Goal: Transaction & Acquisition: Purchase product/service

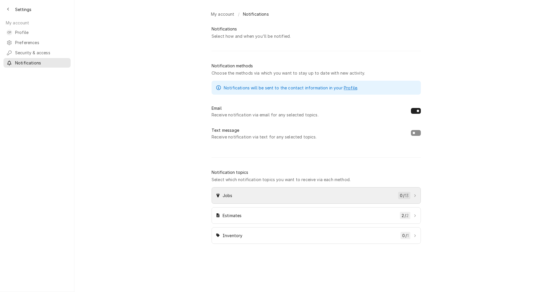
click at [415, 198] on icon "Dynamic Content Wrapper" at bounding box center [415, 195] width 2 height 3
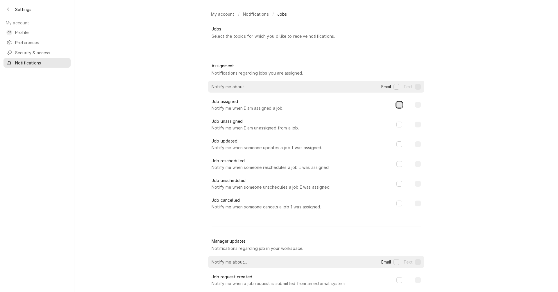
click at [397, 108] on button "Dynamic Content Wrapper" at bounding box center [399, 105] width 6 height 6
checkbox input "true"
click at [394, 90] on button "Email" at bounding box center [396, 87] width 6 height 6
checkbox input "true"
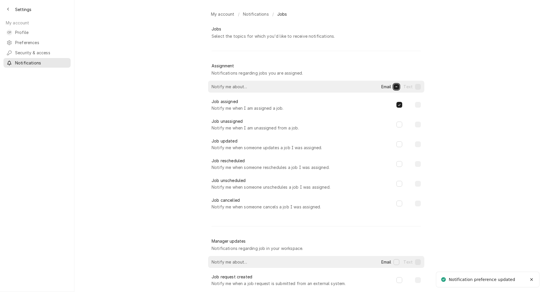
checkbox input "true"
click at [395, 90] on button "Email" at bounding box center [396, 87] width 6 height 6
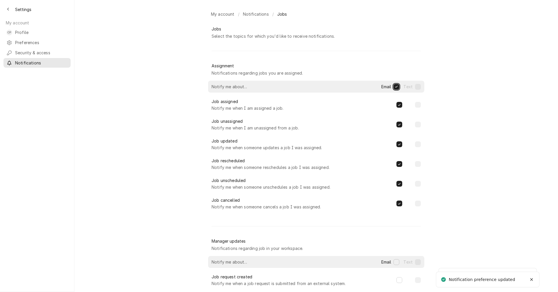
checkbox input "false"
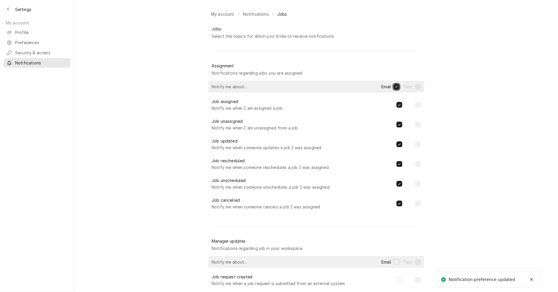
checkbox input "false"
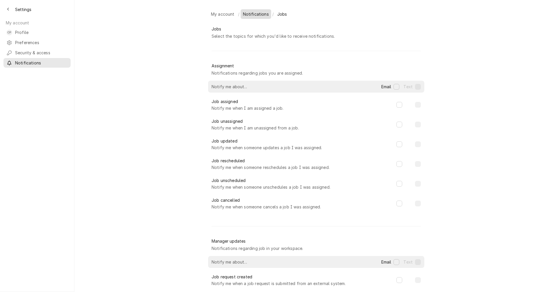
click at [261, 16] on span "Notifications" at bounding box center [256, 14] width 26 height 6
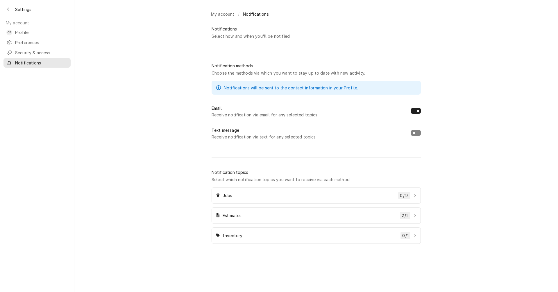
click at [415, 136] on button "Dynamic Content Wrapper" at bounding box center [416, 133] width 10 height 6
checkbox input "true"
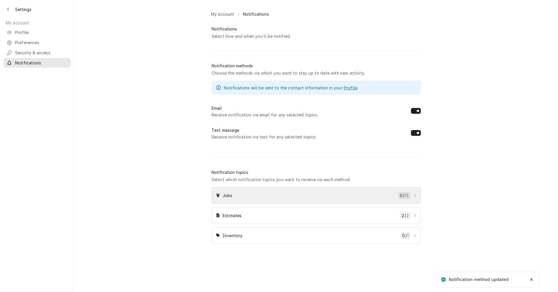
click at [389, 199] on span "Jobs" at bounding box center [309, 196] width 173 height 6
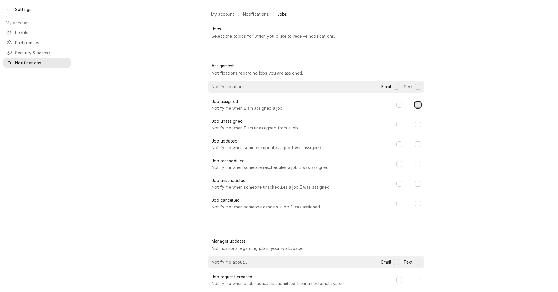
click at [417, 108] on button "Dynamic Content Wrapper" at bounding box center [418, 105] width 6 height 6
checkbox input "true"
click at [248, 13] on span "Notifications" at bounding box center [256, 14] width 26 height 6
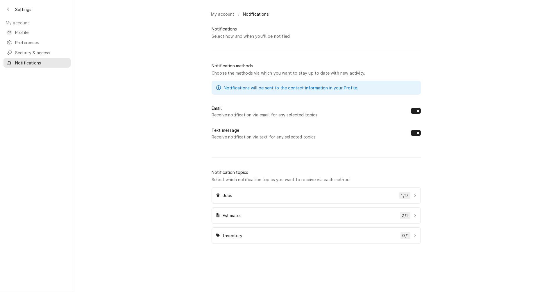
click at [223, 16] on div "My account /" at bounding box center [224, 14] width 31 height 10
click at [223, 12] on div "My account /" at bounding box center [224, 14] width 31 height 10
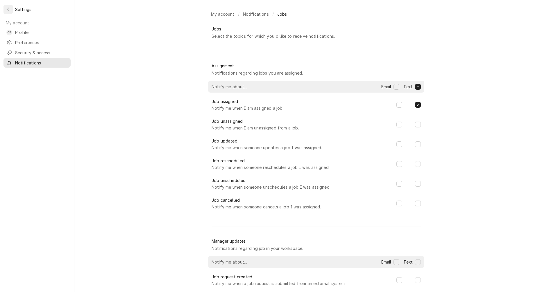
click at [9, 8] on icon "Back to previous page" at bounding box center [8, 9] width 3 height 4
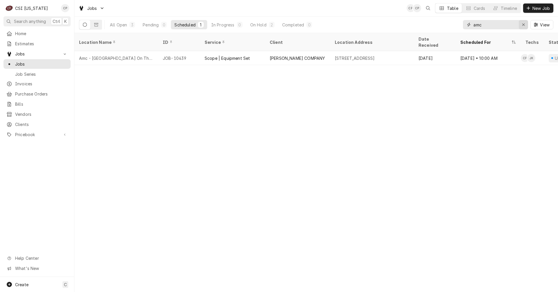
click at [525, 24] on div "Erase input" at bounding box center [523, 25] width 6 height 6
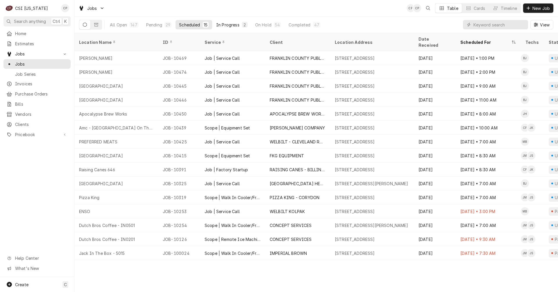
click at [233, 25] on div "In Progress" at bounding box center [227, 25] width 23 height 6
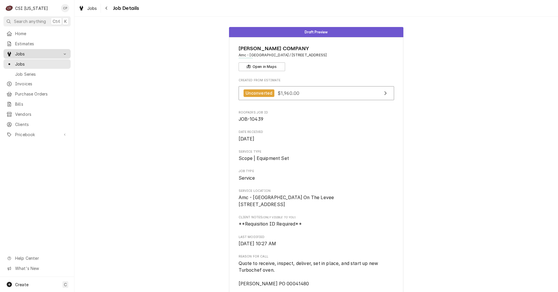
click at [25, 51] on span "Jobs" at bounding box center [37, 54] width 44 height 6
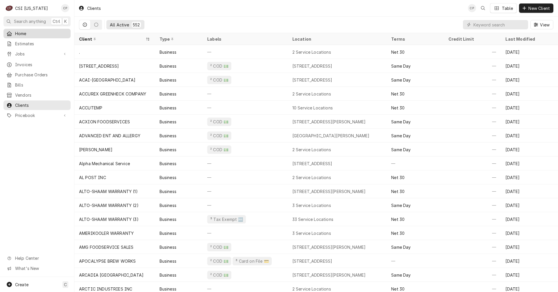
click at [26, 33] on span "Home" at bounding box center [41, 34] width 53 height 6
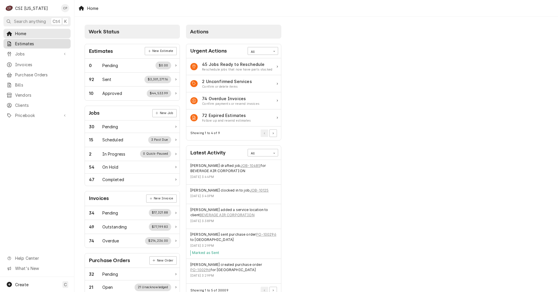
click at [30, 43] on span "Estimates" at bounding box center [41, 44] width 53 height 6
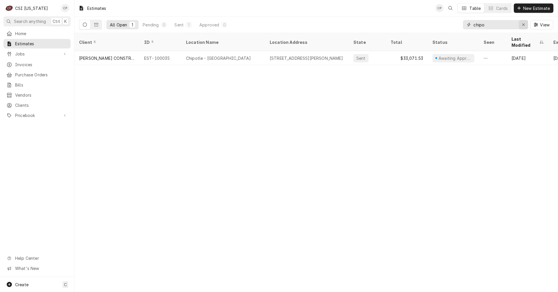
click at [522, 24] on icon "Erase input" at bounding box center [523, 25] width 3 height 4
click at [536, 9] on span "New Estimate" at bounding box center [536, 8] width 29 height 6
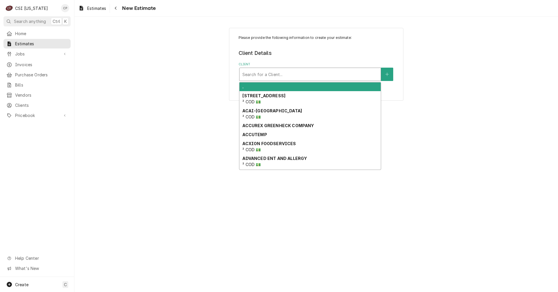
click at [288, 73] on div "Client" at bounding box center [309, 74] width 135 height 10
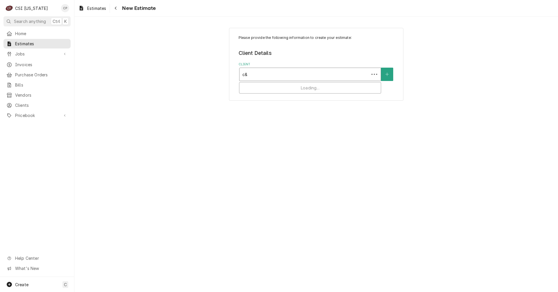
type input "c&t"
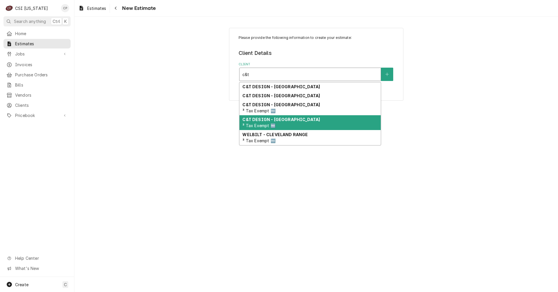
click at [296, 119] on strong "C&T DESIGN - [GEOGRAPHIC_DATA]" at bounding box center [281, 119] width 78 height 5
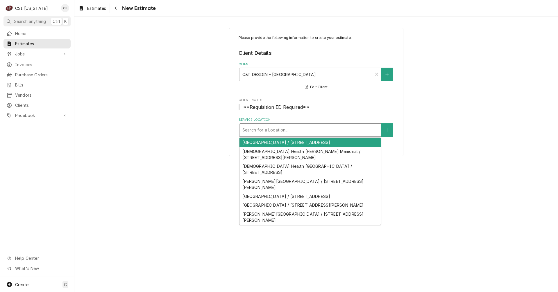
click at [292, 128] on div "Service Location" at bounding box center [309, 130] width 135 height 10
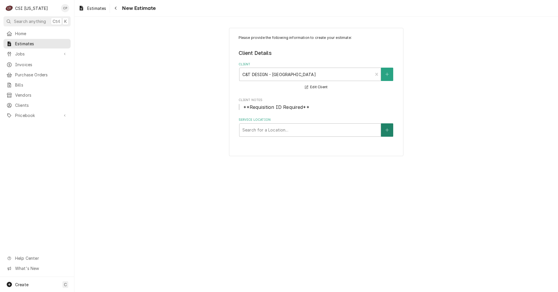
click at [383, 130] on button "Service Location" at bounding box center [387, 129] width 12 height 13
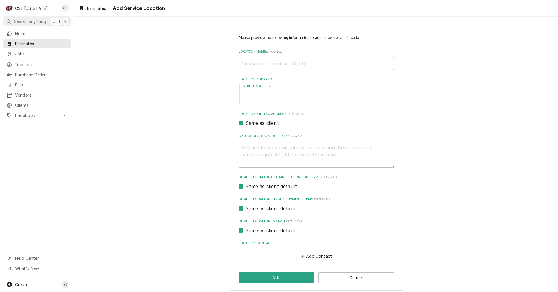
click at [311, 66] on input "Location Name ( optional )" at bounding box center [316, 63] width 155 height 13
type textarea "x"
type input "W"
type textarea "x"
type input "Wa"
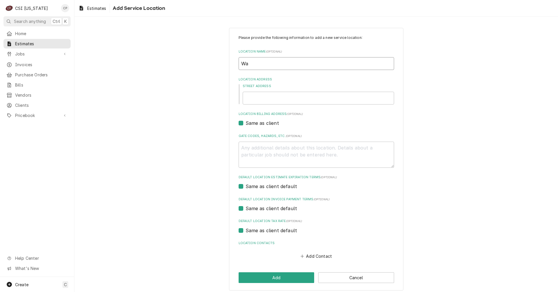
type textarea "x"
type input "War"
type textarea "x"
type input "Warr"
type textarea "x"
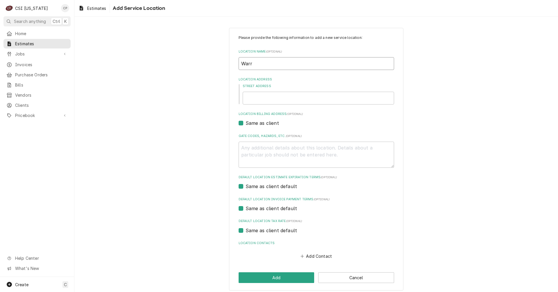
type input "Warre"
type textarea "x"
type input "Warren"
type textarea "x"
type input "Warren"
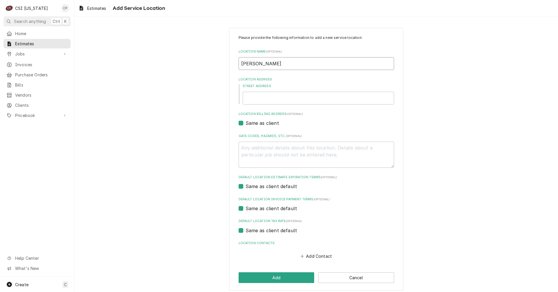
type textarea "x"
type input "Warren R"
type textarea "x"
type input "Warren Re"
type textarea "x"
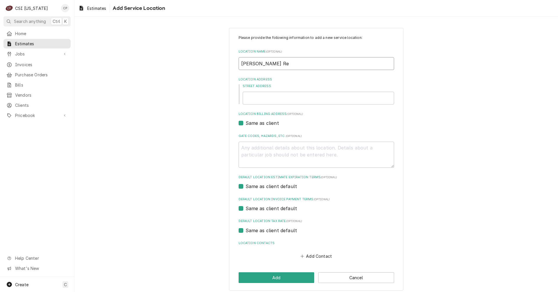
type input "Warren Reg"
type textarea "x"
type input "Warren Regi"
type textarea "x"
type input "Warren Regio"
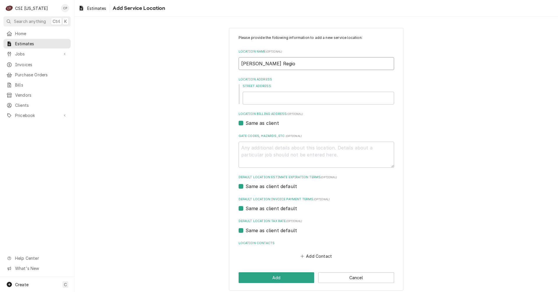
type textarea "x"
type input "Warren Region"
type textarea "x"
type input "Warren Regiona"
type textarea "x"
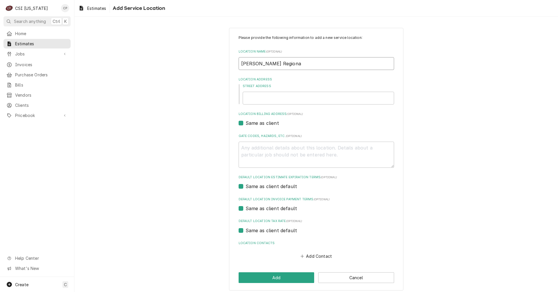
type input "Warren Regional"
type textarea "x"
type input "Warren Regional"
type textarea "x"
type input "Warren Regional J"
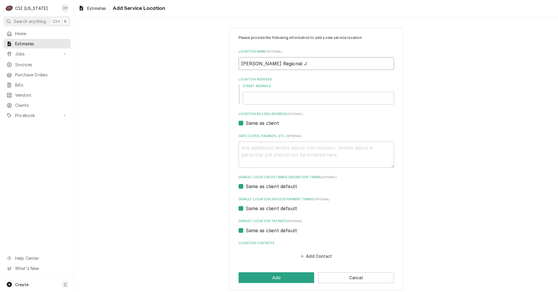
type textarea "x"
type input "Warren Regional Je"
type textarea "x"
type input "Warren Regional J"
type textarea "x"
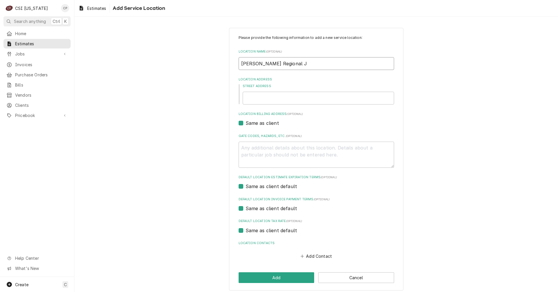
type input "Warren Regional Ju"
type textarea "x"
type input "Warren Regional Jue"
type textarea "x"
type input "Warren Regional Juev"
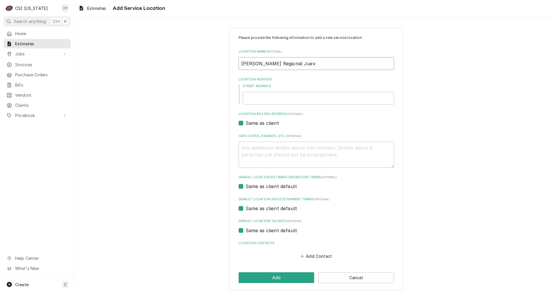
type textarea "x"
type input "Warren Regional Jueve"
type textarea "x"
type input "Warren Regional Jueven"
type textarea "x"
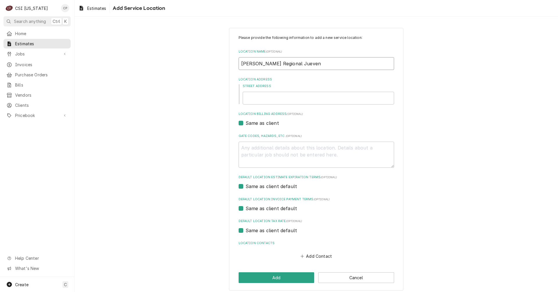
type input "Warren Regional Jueveni"
type textarea "x"
type input "Warren Regional Juevenil"
type textarea "x"
type input "Warren Regional Juevenile"
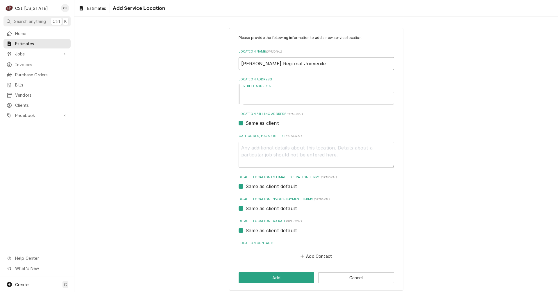
type textarea "x"
type input "Warren Regional Juevenile"
type textarea "x"
type input "Warren Regional Juevenile D"
type textarea "x"
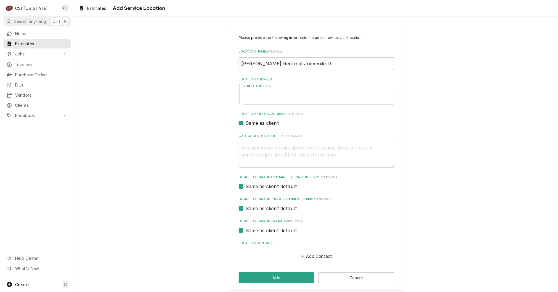
type input "Warren Regional Juevenile De"
type textarea "x"
type input "Warren Regional Juevenile D"
type textarea "x"
type input "Warren Regional Juevenile"
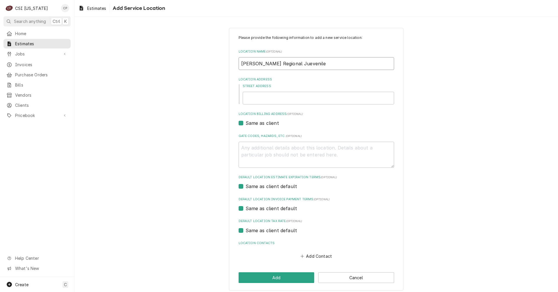
type textarea "x"
type input "Warren Regional Juevenile"
type textarea "x"
type input "Warren Regional Juevenil"
type textarea "x"
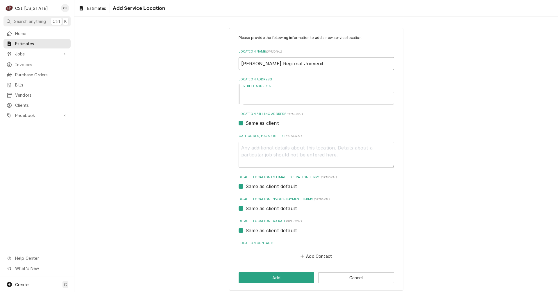
type input "Warren Regional Jueveni"
type textarea "x"
type input "Warren Regional Jueven"
type textarea "x"
type input "Warren Regional Jueve"
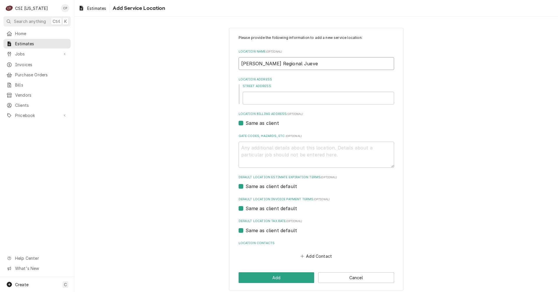
type textarea "x"
type input "Warren Regional Juev"
type textarea "x"
type input "Warren Regional Jue"
type textarea "x"
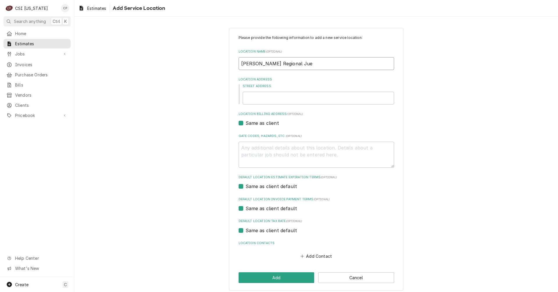
type input "Warren Regional Ju"
type textarea "x"
type input "Warren Regional Juv"
type textarea "x"
type input "Warren Regional Juve"
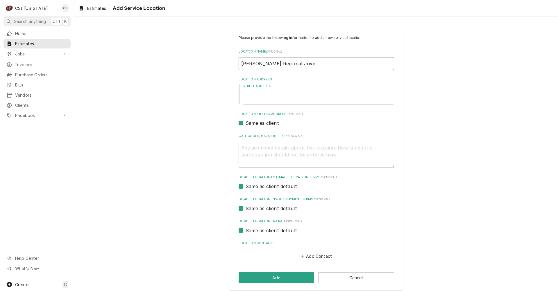
type textarea "x"
type input "Warren Regional Juven"
type textarea "x"
type input "Warren Regional Juveni"
type textarea "x"
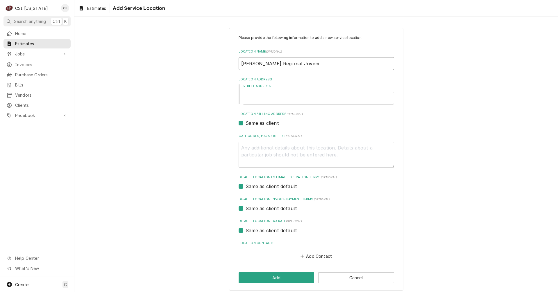
type input "Warren Regional Juvenil"
type textarea "x"
type input "Warren Regional Juvenile"
type textarea "x"
type input "Warren Regional Juvenile"
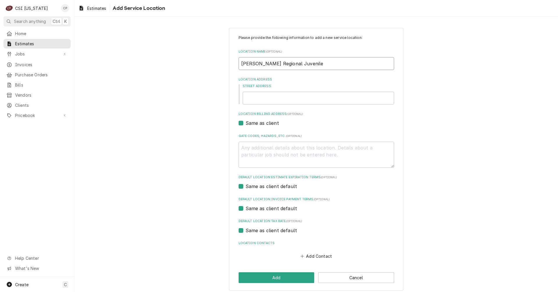
type textarea "x"
type input "Warren Regional Juvenile D"
type textarea "x"
type input "Warren Regional Juvenile De"
type textarea "x"
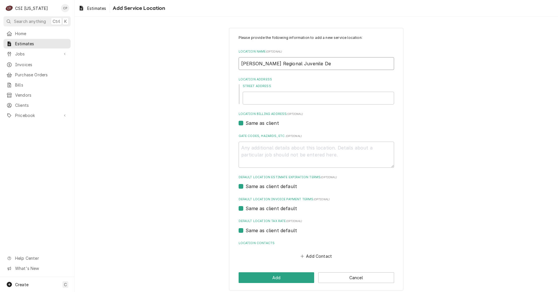
type input "Warren Regional Juvenile Det"
type textarea "x"
type input "Warren Regional Juvenile Dete"
type textarea "x"
type input "Warren Regional Juvenile Deten"
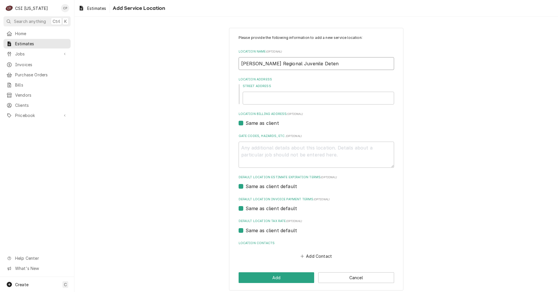
type textarea "x"
type input "Warren Regional Juvenile Detent"
type textarea "x"
type input "Warren Regional Juvenile Detenti"
type textarea "x"
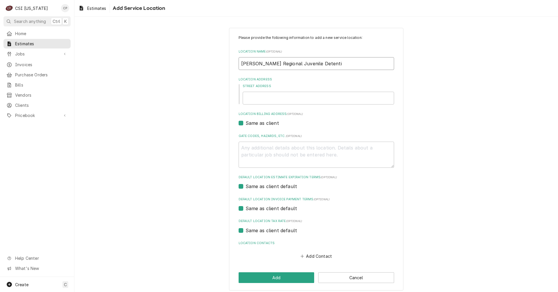
type input "Warren Regional Juvenile Detentio"
type textarea "x"
type input "Warren Regional Juvenile Detention"
type textarea "x"
type input "Warren Regional Juvenile Detention"
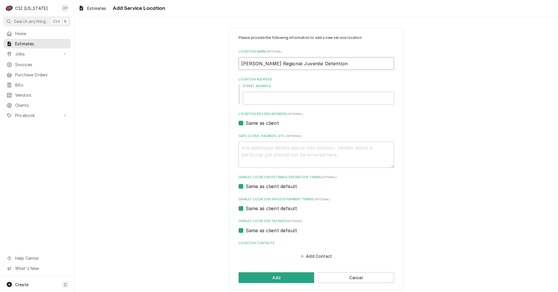
type textarea "x"
type input "Warren Regional Juvenile Detention c"
type textarea "x"
type input "Warren Regional Juvenile Detention ce"
type textarea "x"
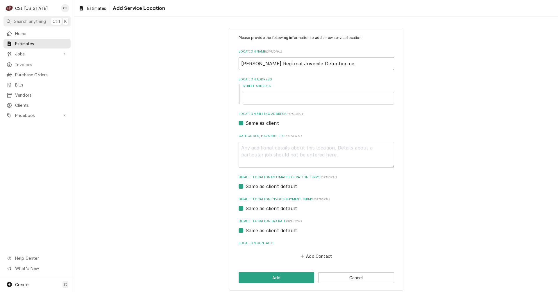
type input "Warren Regional Juvenile Detention cen"
type textarea "x"
type input "Warren Regional Juvenile Detention cent"
type textarea "x"
type input "Warren Regional Juvenile Detention cente"
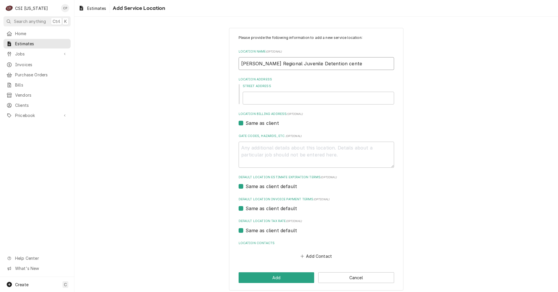
type textarea "x"
type input "Warren Regional Juvenile Detention center"
type textarea "x"
type input "Warren Regional Juvenile Detention cente"
type textarea "x"
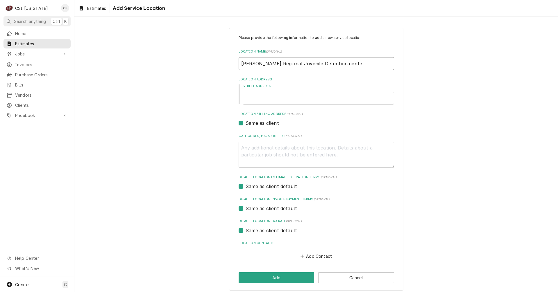
type input "Warren Regional Juvenile Detention cent"
type textarea "x"
type input "Warren Regional Juvenile Detention cen"
type textarea "x"
type input "Warren Regional Juvenile Detention ce"
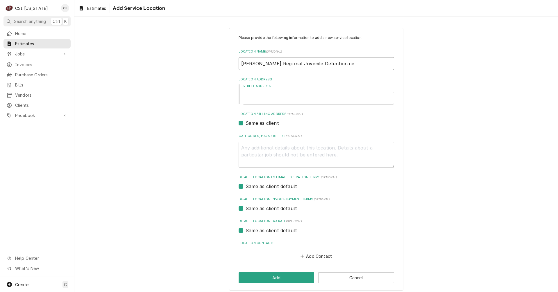
type textarea "x"
type input "Warren Regional Juvenile Detention c"
type textarea "x"
type input "Warren Regional Juvenile Detention"
type textarea "x"
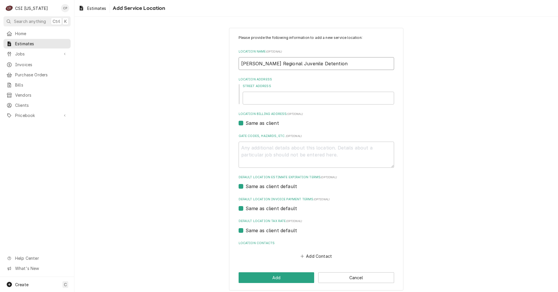
type input "Warren Regional Juvenile Detention C"
type textarea "x"
type input "Warren Regional Juvenile Detention Ce"
type textarea "x"
type input "Warren Regional Juvenile Detention Cen"
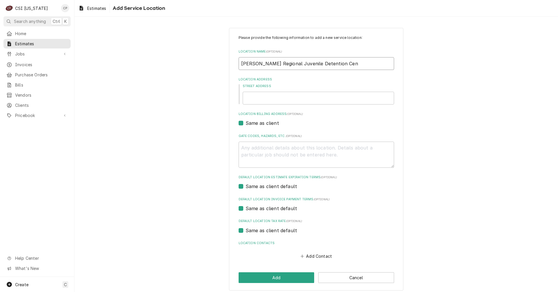
type textarea "x"
type input "Warren Regional Juvenile Detention Cent"
type textarea "x"
type input "Warren Regional Juvenile Detention Cente"
type textarea "x"
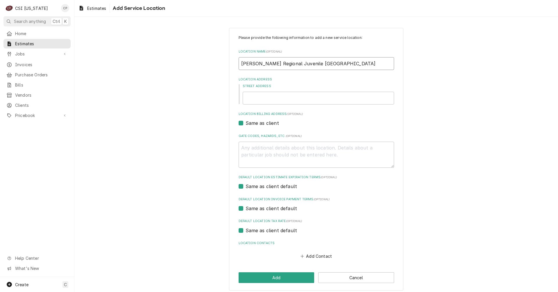
type input "Warren Regional Juvenile Detention Center"
type textarea "x"
type input "1"
type textarea "x"
type input "10"
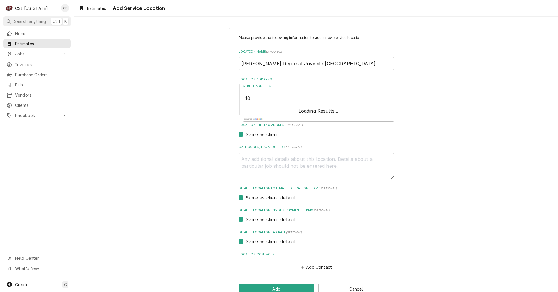
type textarea "x"
type input "101"
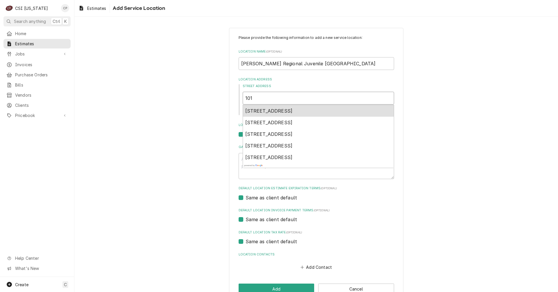
type textarea "x"
type input "10"
type textarea "x"
type input "102"
type textarea "x"
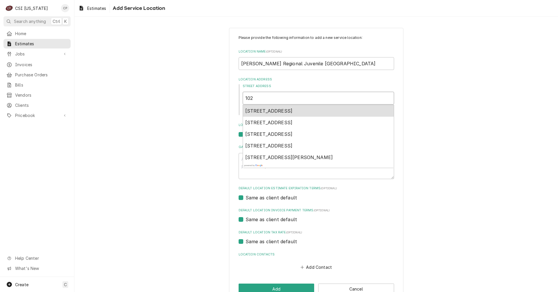
type input "1020"
type textarea "x"
type input "1020"
type textarea "x"
type input "1020 K"
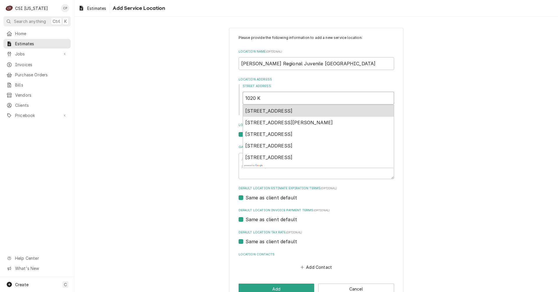
type textarea "x"
type input "1020 Ke"
type textarea "x"
type input "1020 Ken"
type textarea "x"
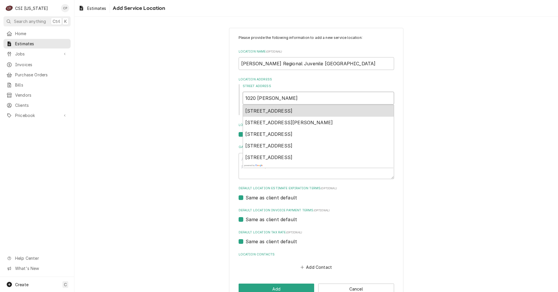
type input "1020 Kent"
type textarea "x"
type input "1020 Kentu"
type textarea "x"
type input "1020 Kentuc"
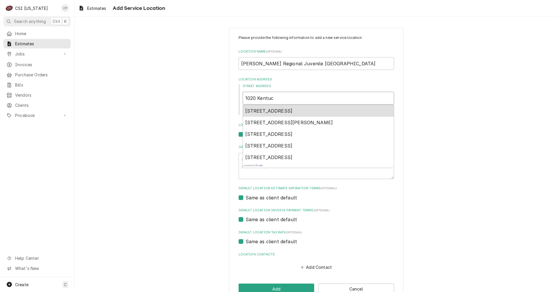
type textarea "x"
type input "1020 Kentuck"
type textarea "x"
type input "1020 Kentucky"
type textarea "x"
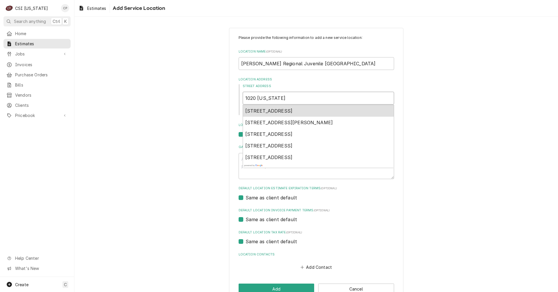
type input "1020 Kentucky"
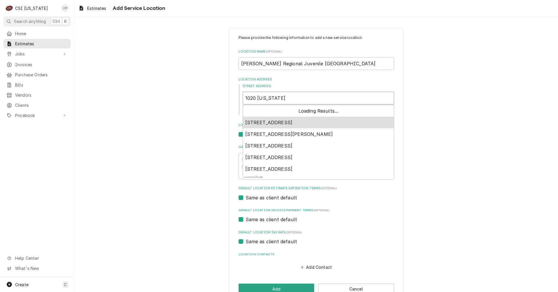
type textarea "x"
type input "1020 Kentucky S"
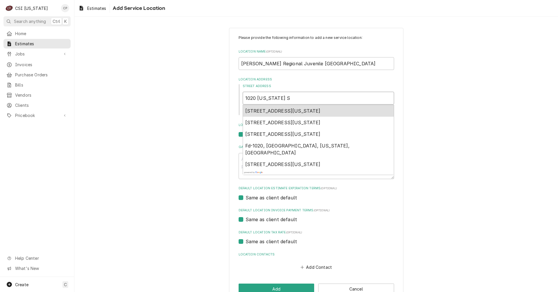
type textarea "x"
type input "1020 Kentucky St"
type textarea "x"
type input "1020 Kentucky Str"
type textarea "x"
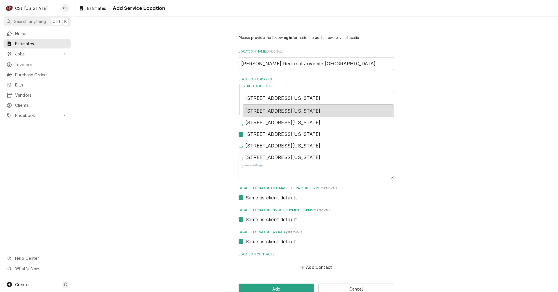
type input "1020 Kentucky Stre"
type textarea "x"
type input "1020 Kentucky Stree"
type textarea "x"
type input "1020 Kentucky Street"
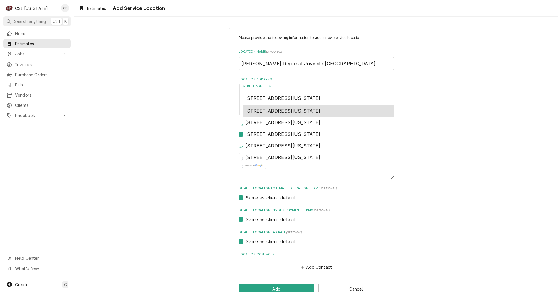
type textarea "x"
type input "1020 Kentucky Street"
type textarea "x"
type input "1020 Kentucky Street B"
click at [316, 112] on span "1020 Kentucky Street, Bowling Green, KY, USA" at bounding box center [282, 111] width 75 height 6
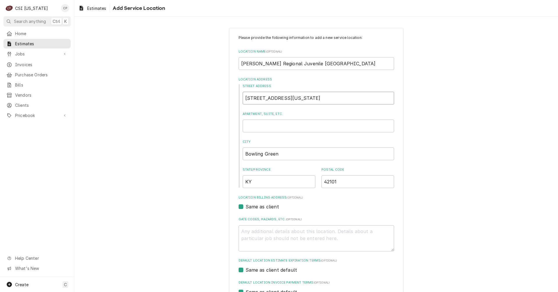
scroll to position [87, 0]
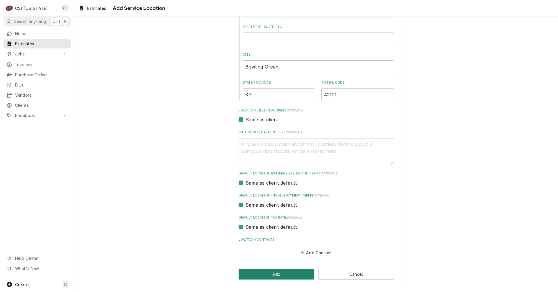
click at [275, 279] on button "Add" at bounding box center [277, 274] width 76 height 11
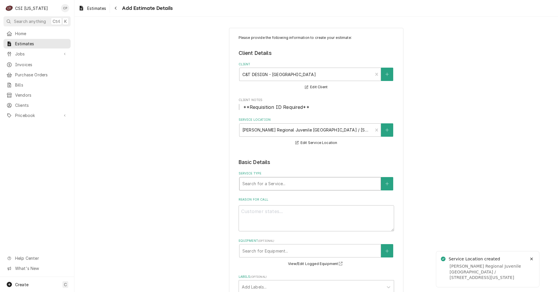
click at [253, 185] on div "Service Type" at bounding box center [309, 184] width 135 height 10
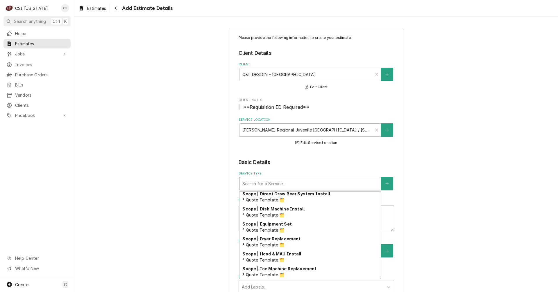
scroll to position [430, 0]
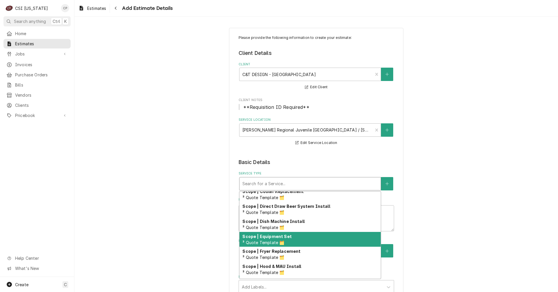
click at [288, 240] on div "Scope | Equipment Set ³ Quote Template 🗂️" at bounding box center [309, 239] width 141 height 15
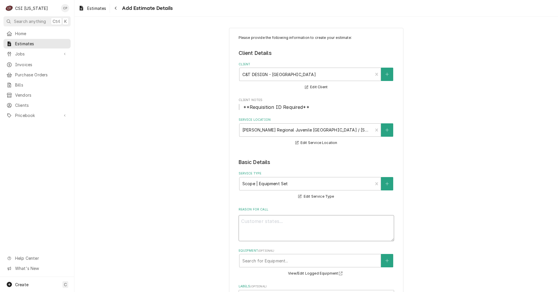
click at [291, 225] on textarea "Reason For Call" at bounding box center [316, 228] width 155 height 26
click at [273, 220] on textarea "Remove" at bounding box center [316, 228] width 155 height 26
paste textarea "gas single convection oven unit, single vat gas fryer, and gas tilt skillet, & …"
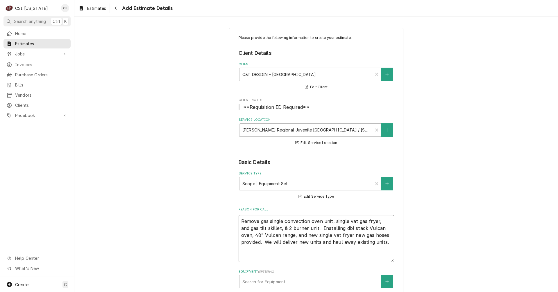
drag, startPoint x: 270, startPoint y: 244, endPoint x: 263, endPoint y: 242, distance: 6.9
click at [263, 242] on textarea "Remove gas single convection oven unit, single vat gas fryer, and gas tilt skil…" at bounding box center [316, 238] width 155 height 47
click at [267, 249] on textarea "Remove gas single convection oven unit, single vat gas fryer, and gas tilt skil…" at bounding box center [316, 242] width 155 height 54
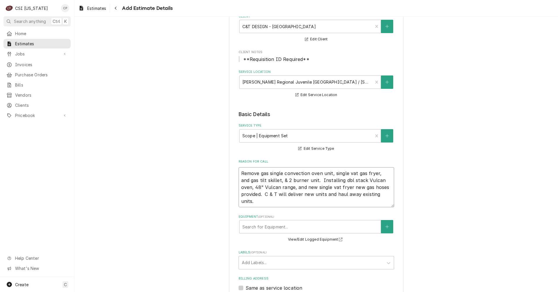
scroll to position [58, 0]
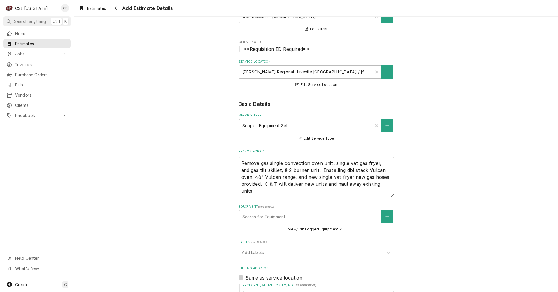
click at [259, 252] on div "Labels" at bounding box center [311, 253] width 139 height 10
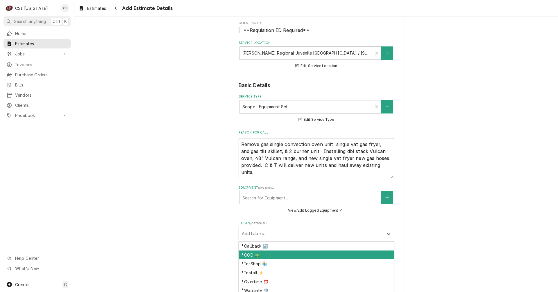
scroll to position [87, 0]
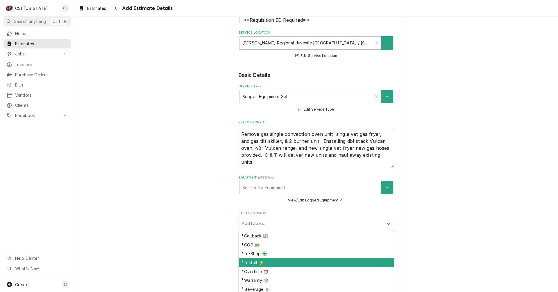
click at [254, 263] on div "¹ Install ⚡️" at bounding box center [316, 262] width 155 height 9
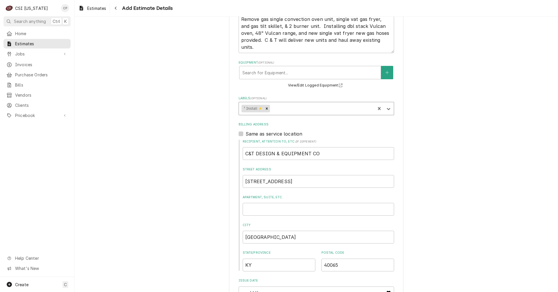
scroll to position [203, 0]
click at [24, 103] on span "Clients" at bounding box center [41, 105] width 53 height 6
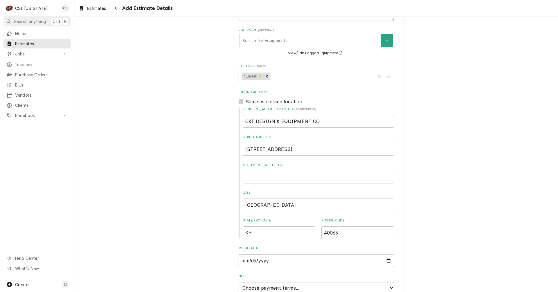
scroll to position [289, 0]
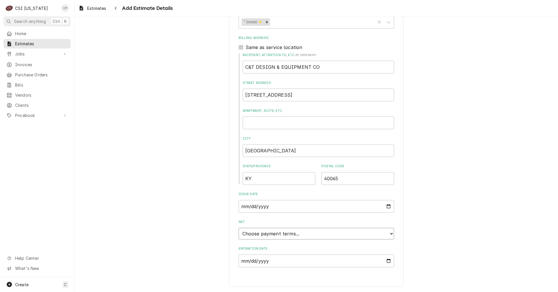
click at [305, 233] on select "Choose payment terms... Same Day Net 7 Net 14 Net 21 Net 30 Net 45 Net 60 Net 90" at bounding box center [316, 234] width 155 height 12
click at [203, 245] on div "Please provide the following information to create your estimate: Client Detail…" at bounding box center [315, 184] width 483 height 901
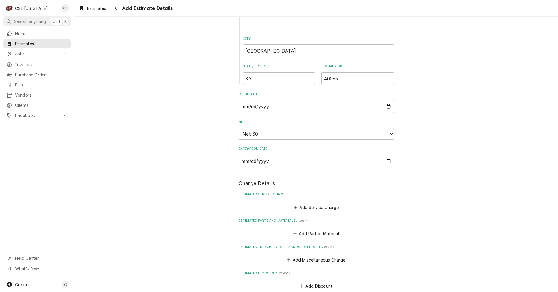
scroll to position [405, 0]
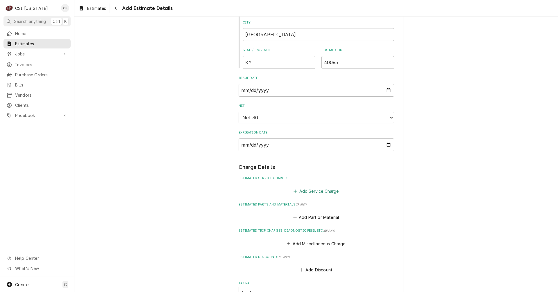
click at [300, 192] on button "Add Service Charge" at bounding box center [316, 191] width 47 height 8
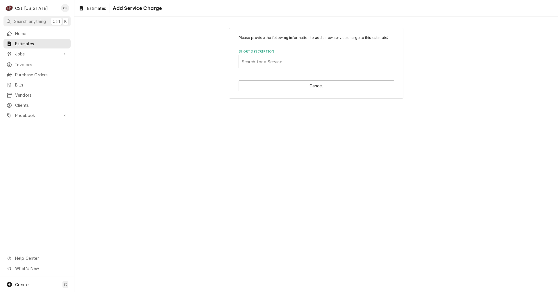
click at [281, 60] on div "Short Description" at bounding box center [316, 61] width 149 height 10
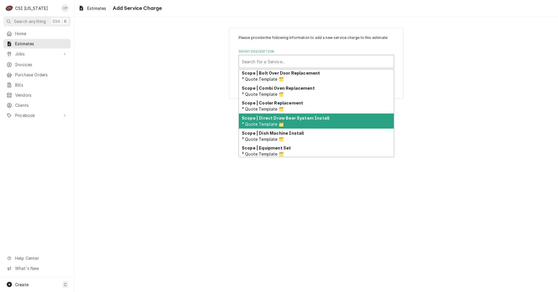
scroll to position [426, 0]
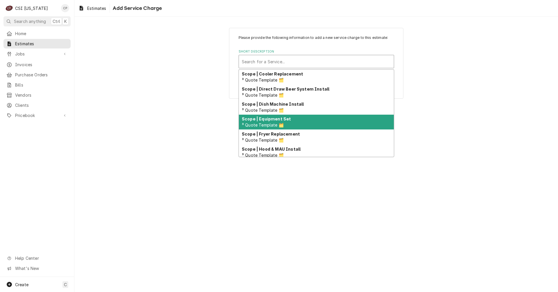
click at [291, 123] on div "Scope | Equipment Set ³ Quote Template 🗂️" at bounding box center [316, 122] width 155 height 15
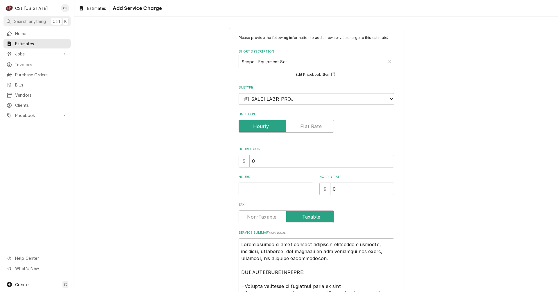
click at [306, 123] on label "Unit Type" at bounding box center [286, 126] width 95 height 13
click at [306, 123] on input "Unit Type" at bounding box center [286, 126] width 90 height 13
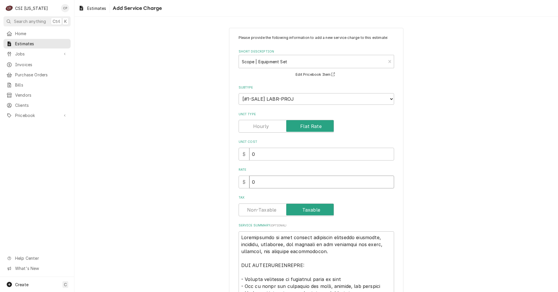
click at [261, 182] on input "0" at bounding box center [321, 182] width 145 height 13
drag, startPoint x: 257, startPoint y: 182, endPoint x: 238, endPoint y: 182, distance: 19.5
click at [239, 182] on div "$ 0" at bounding box center [316, 182] width 155 height 13
click at [268, 211] on label "Tax" at bounding box center [286, 210] width 95 height 13
click at [268, 211] on input "Tax" at bounding box center [286, 210] width 90 height 13
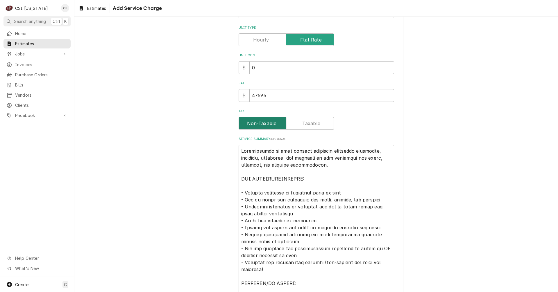
scroll to position [87, 0]
click at [239, 150] on textarea "Service Summary ( optional )" at bounding box center [316, 275] width 155 height 263
paste textarea "gas single convection oven unit, single vat gas fryer, and gas tilt skillet, & …"
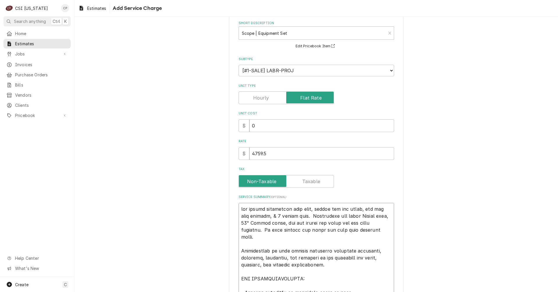
scroll to position [0, 0]
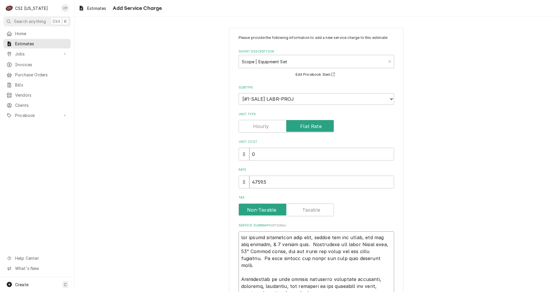
drag, startPoint x: 269, startPoint y: 260, endPoint x: 263, endPoint y: 259, distance: 6.7
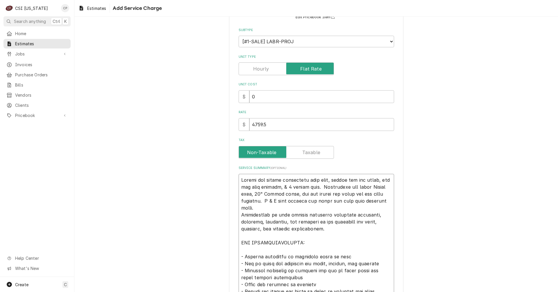
scroll to position [58, 0]
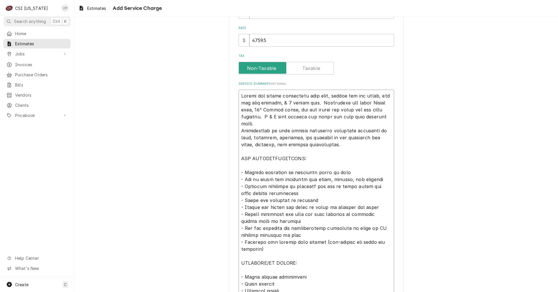
scroll to position [145, 0]
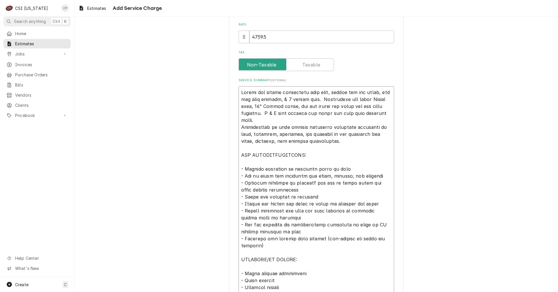
click at [242, 163] on textarea "Service Summary ( optional )" at bounding box center [316, 235] width 155 height 298
drag, startPoint x: 355, startPoint y: 183, endPoint x: 383, endPoint y: 187, distance: 29.0
click at [383, 187] on textarea "Service Summary ( optional )" at bounding box center [316, 235] width 155 height 298
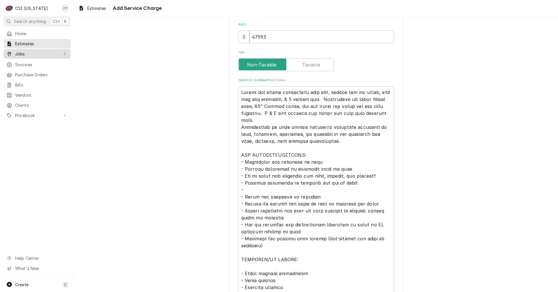
click at [24, 53] on span "Jobs" at bounding box center [37, 54] width 44 height 6
click at [153, 70] on div "Please provide the following information to add a new service charge to this es…" at bounding box center [315, 148] width 483 height 542
click at [249, 188] on textarea "Service Summary ( optional )" at bounding box center [316, 235] width 155 height 298
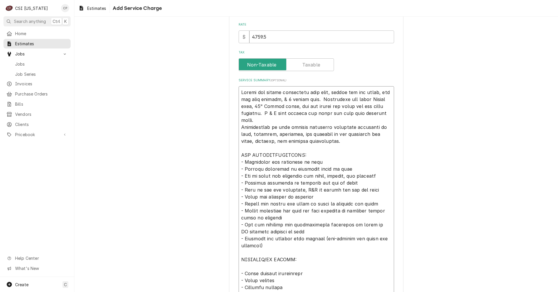
drag, startPoint x: 239, startPoint y: 196, endPoint x: 391, endPoint y: 220, distance: 153.9
click at [391, 220] on textarea "Service Summary ( optional )" at bounding box center [316, 235] width 155 height 298
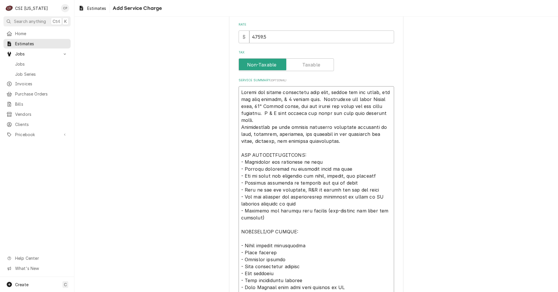
drag, startPoint x: 239, startPoint y: 210, endPoint x: 265, endPoint y: 217, distance: 26.6
click at [265, 217] on textarea "Service Summary ( optional )" at bounding box center [316, 221] width 155 height 270
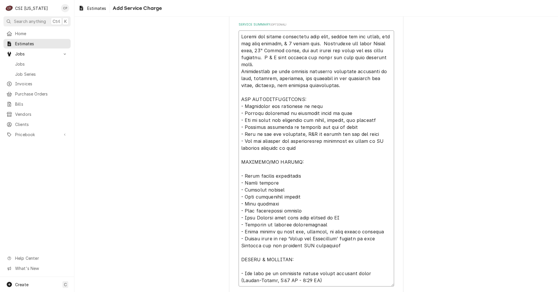
scroll to position [203, 0]
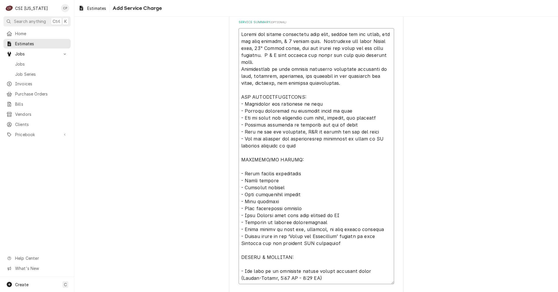
drag, startPoint x: 239, startPoint y: 173, endPoint x: 300, endPoint y: 172, distance: 61.3
click at [300, 172] on textarea "Service Summary ( optional )" at bounding box center [316, 156] width 155 height 256
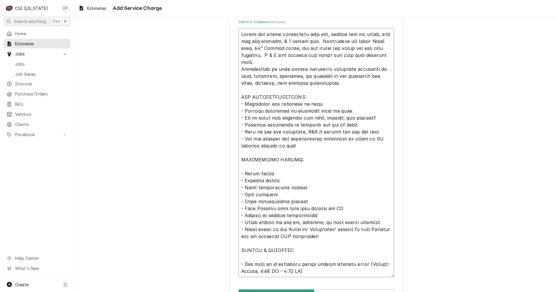
drag, startPoint x: 239, startPoint y: 180, endPoint x: 284, endPoint y: 182, distance: 44.8
click at [284, 182] on textarea "Service Summary ( optional )" at bounding box center [316, 152] width 155 height 249
click at [209, 189] on div "Please provide the following information to add a new service charge to this es…" at bounding box center [315, 66] width 483 height 494
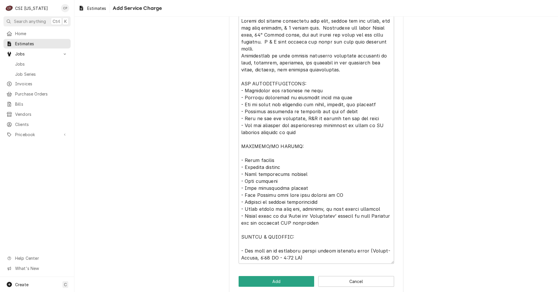
scroll to position [224, 0]
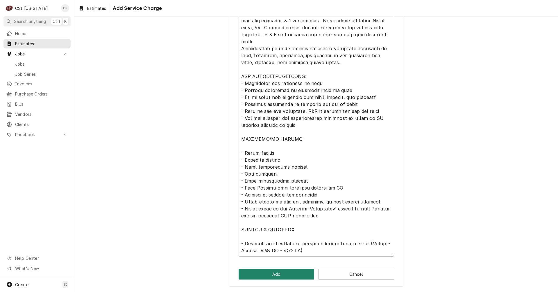
click at [279, 274] on button "Add" at bounding box center [277, 274] width 76 height 11
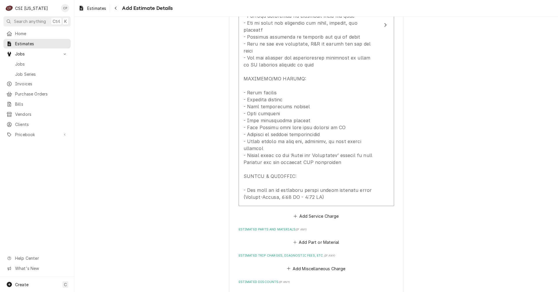
scroll to position [747, 0]
click at [320, 211] on button "Add Service Charge" at bounding box center [316, 215] width 47 height 8
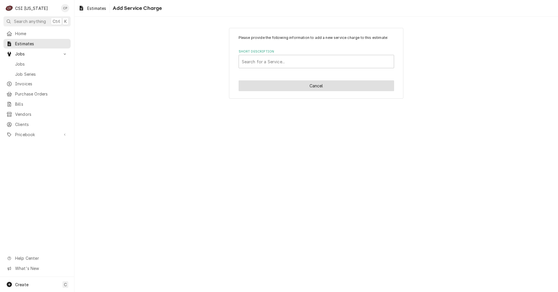
click at [315, 91] on button "Cancel" at bounding box center [316, 85] width 155 height 11
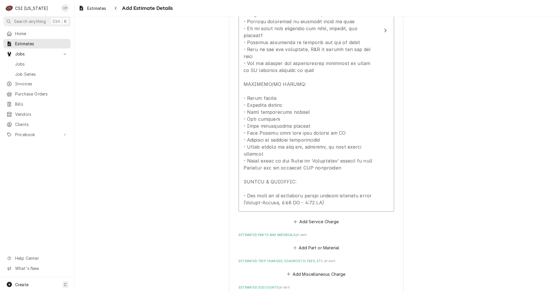
scroll to position [758, 0]
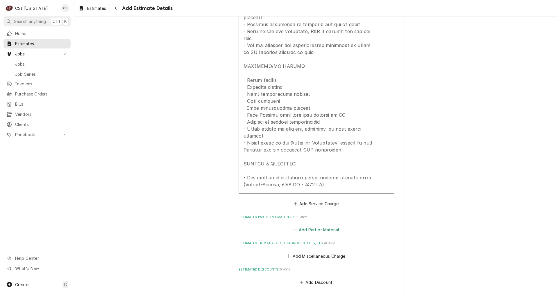
click at [303, 226] on button "Add Part or Material" at bounding box center [316, 230] width 48 height 8
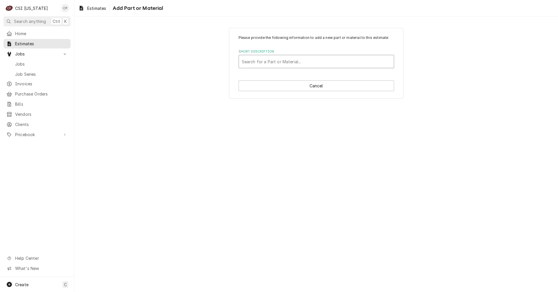
click at [279, 61] on div "Short Description" at bounding box center [316, 61] width 149 height 10
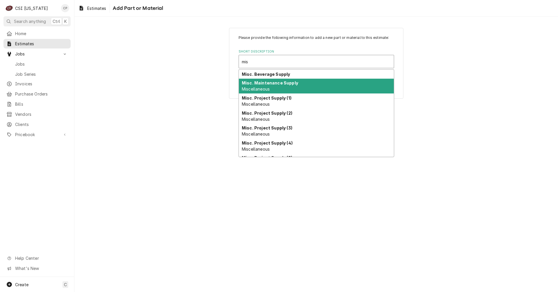
click at [271, 92] on div "Misc. Maintenance Supply Miscellaneous" at bounding box center [316, 86] width 155 height 15
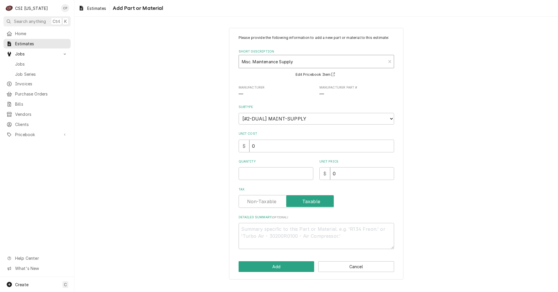
click at [302, 63] on div "Short Description" at bounding box center [312, 61] width 141 height 10
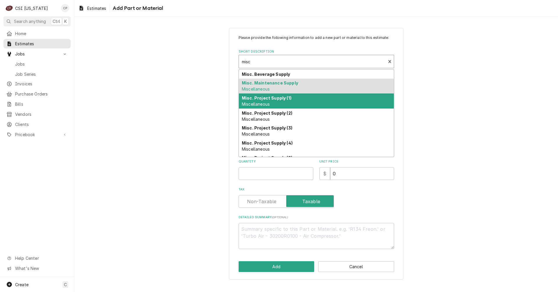
click at [294, 98] on div "Misc. Project Supply (1) Miscellaneous" at bounding box center [316, 101] width 155 height 15
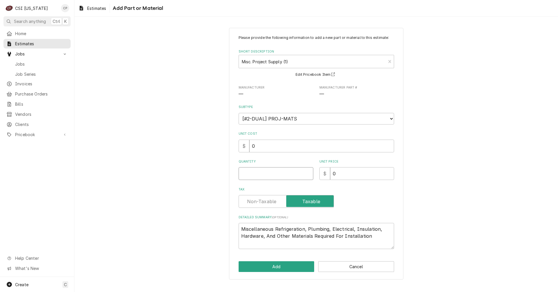
click at [270, 171] on input "Quantity" at bounding box center [276, 173] width 75 height 13
click at [354, 176] on input "0" at bounding box center [362, 173] width 64 height 13
drag, startPoint x: 347, startPoint y: 175, endPoint x: 327, endPoint y: 177, distance: 19.8
click at [327, 177] on div "$ 0" at bounding box center [356, 173] width 75 height 13
click at [259, 203] on label "Tax" at bounding box center [286, 201] width 95 height 13
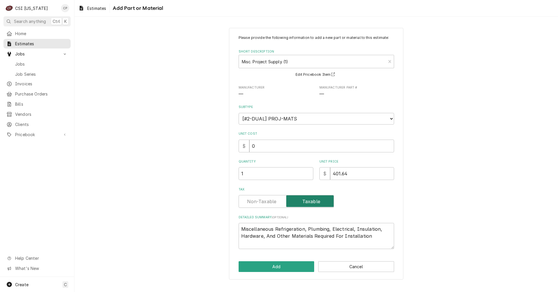
click at [259, 203] on input "Tax" at bounding box center [286, 201] width 90 height 13
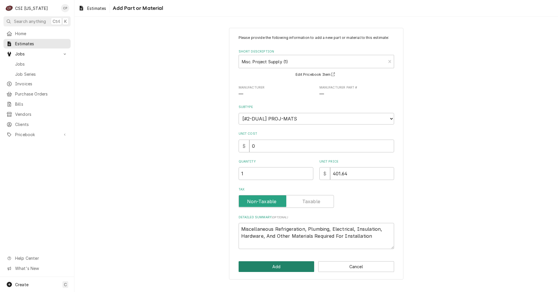
click at [287, 266] on button "Add" at bounding box center [277, 266] width 76 height 11
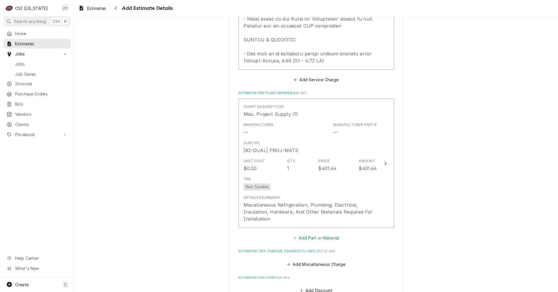
scroll to position [885, 0]
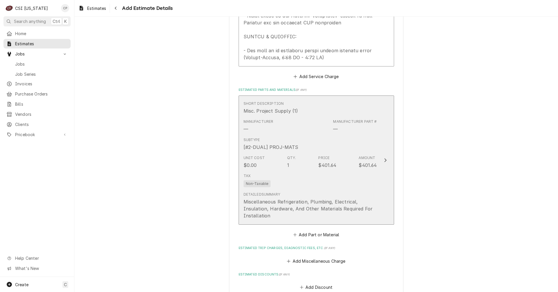
click at [359, 198] on div "Miscellaneous Refrigeration, Plumbing, Electrical, Insulation, Hardware, And Ot…" at bounding box center [309, 208] width 133 height 21
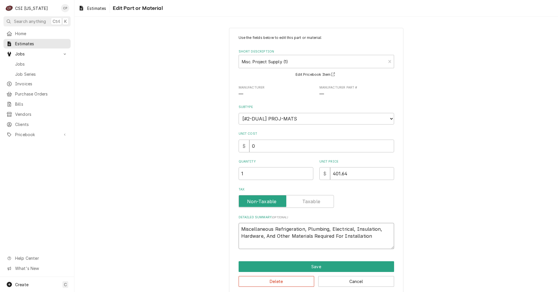
drag, startPoint x: 302, startPoint y: 230, endPoint x: 272, endPoint y: 229, distance: 30.0
click at [272, 229] on textarea "Miscellaneous Refrigeration, Plumbing, Electrical, Insulation, Hardware, And Ot…" at bounding box center [316, 236] width 155 height 26
click at [313, 267] on button "Save" at bounding box center [316, 266] width 155 height 11
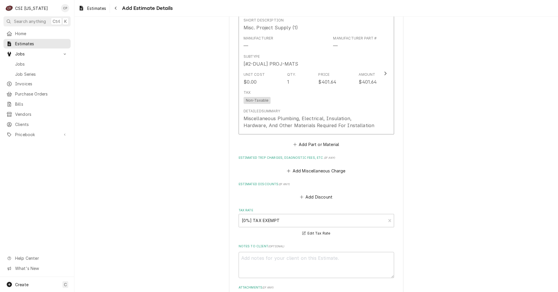
scroll to position [1099, 0]
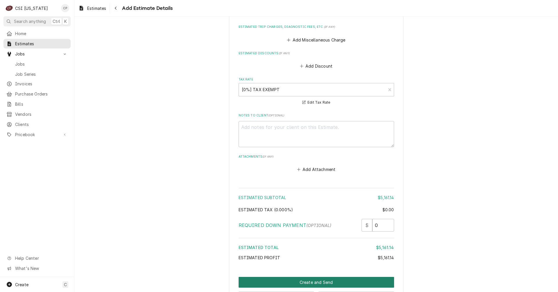
click at [309, 277] on button "Create and Send" at bounding box center [316, 282] width 155 height 11
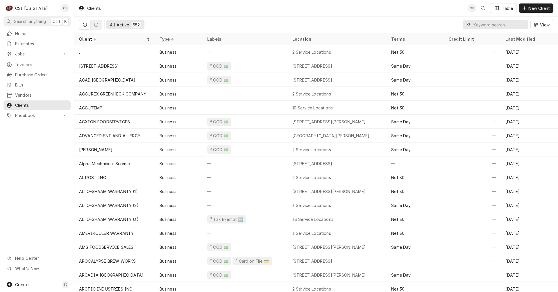
click at [485, 25] on input "Dynamic Content Wrapper" at bounding box center [499, 24] width 52 height 9
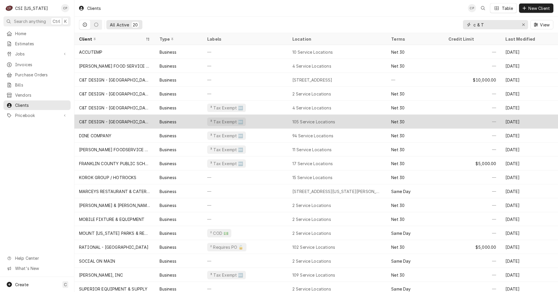
type input "c & T"
click at [132, 120] on div "C&T DESIGN - [GEOGRAPHIC_DATA]" at bounding box center [114, 122] width 71 height 6
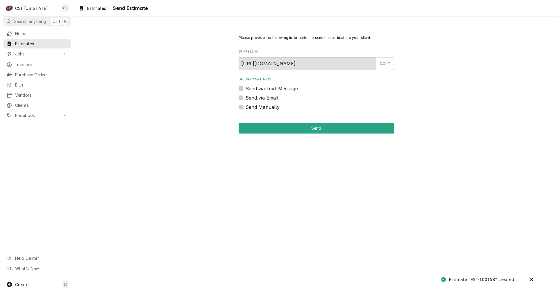
click at [245, 97] on label "Send via Email" at bounding box center [261, 97] width 33 height 7
click at [245, 97] on input "Send via Email" at bounding box center [322, 100] width 155 height 13
checkbox input "true"
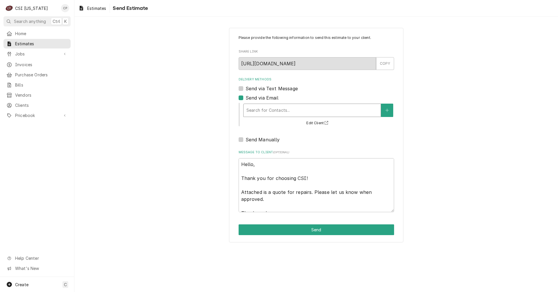
click at [265, 112] on div "Delivery Methods" at bounding box center [311, 110] width 131 height 10
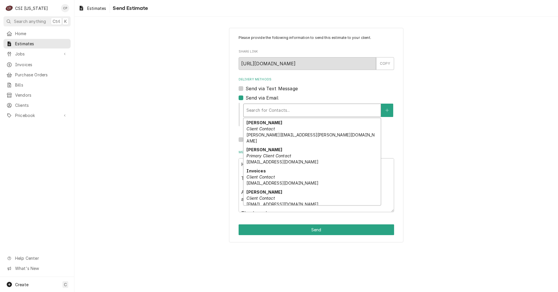
scroll to position [18, 0]
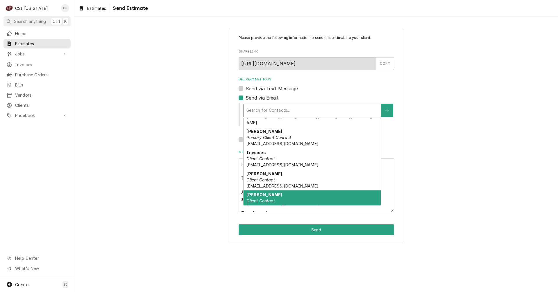
click at [257, 205] on span "mwade@c-tdesign.com" at bounding box center [282, 207] width 72 height 5
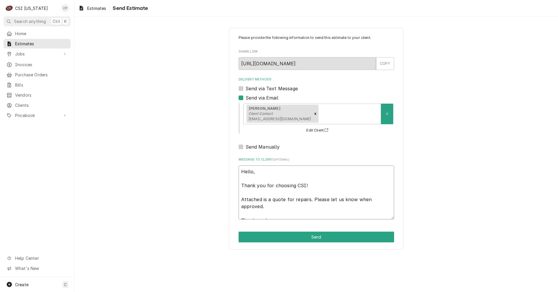
drag, startPoint x: 268, startPoint y: 199, endPoint x: 272, endPoint y: 204, distance: 6.6
click at [272, 204] on textarea "Hello, Thank you for choosing CSI! Attached is a quote for repairs. Please let …" at bounding box center [316, 193] width 155 height 54
type textarea "x"
type textarea "Hello, Thank you for choosing CSI! Attached is t Thank you!"
type textarea "x"
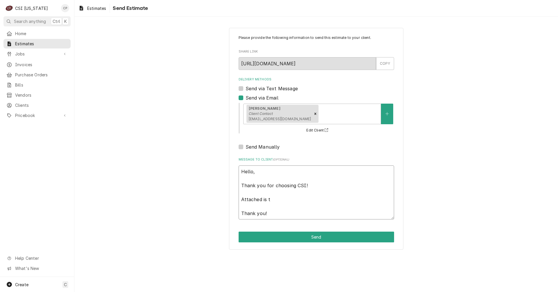
type textarea "Hello, Thank you for choosing CSI! Attached is th Thank you!"
type textarea "x"
type textarea "Hello, Thank you for choosing CSI! Attached is the Thank you!"
type textarea "x"
type textarea "Hello, Thank you for choosing CSI! Attached is the Thank you!"
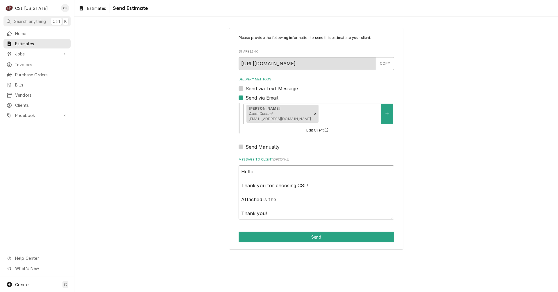
type textarea "x"
type textarea "Hello, Thank you for choosing CSI! Attached is the q Thank you!"
type textarea "x"
type textarea "Hello, Thank you for choosing CSI! Attached is the qu Thank you!"
type textarea "x"
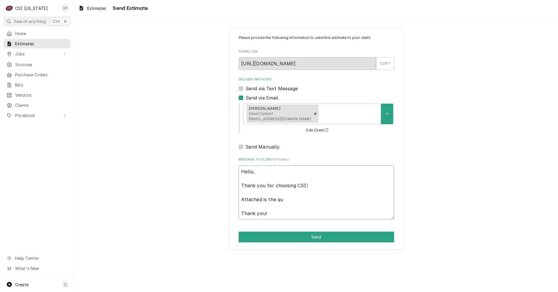
type textarea "Hello, Thank you for choosing CSI! Attached is the quo Thank you!"
type textarea "x"
type textarea "Hello, Thank you for choosing CSI! Attached is the quot Thank you!"
type textarea "x"
type textarea "Hello, Thank you for choosing CSI! Attached is the quote Thank you!"
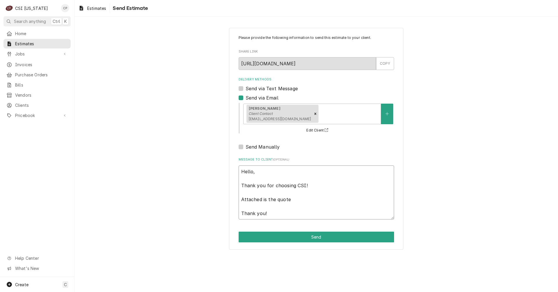
type textarea "x"
type textarea "Hello, Thank you for choosing CSI! Attached is the quote Thank you!"
type textarea "x"
type textarea "Hello, Thank you for choosing CSI! Attached is the quote f Thank you!"
type textarea "x"
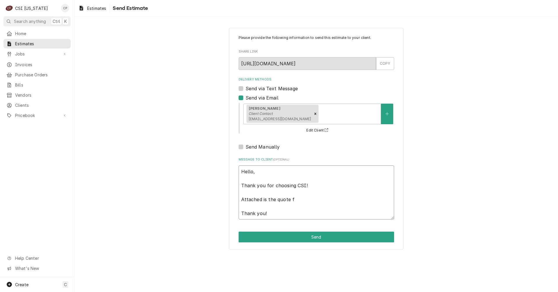
type textarea "Hello, Thank you for choosing CSI! Attached is the quote fo Thank you!"
type textarea "x"
type textarea "Hello, Thank you for choosing CSI! Attached is the quote for Thank you!"
type textarea "x"
type textarea "Hello, Thank you for choosing CSI! Attached is the quote for Thank you!"
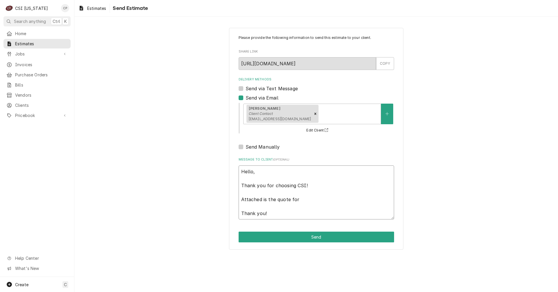
type textarea "x"
type textarea "Hello, Thank you for choosing CSI! Attached is the quote for t Thank you!"
type textarea "x"
type textarea "Hello, Thank you for choosing CSI! Attached is the quote for th Thank you!"
type textarea "x"
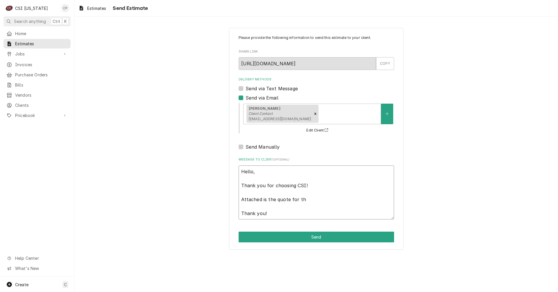
type textarea "Hello, Thank you for choosing CSI! Attached is the quote for the Thank you!"
type textarea "x"
type textarea "Hello, Thank you for choosing CSI! Attached is the quote for the Thank you!"
type textarea "x"
type textarea "Hello, Thank you for choosing CSI! Attached is the quote for the W Thank you!"
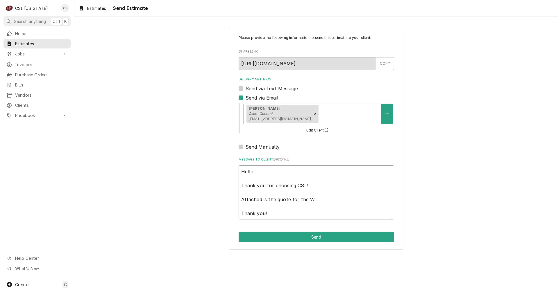
type textarea "x"
type textarea "Hello, Thank you for choosing CSI! Attached is the quote for the Wa Thank you!"
type textarea "x"
type textarea "Hello, Thank you for choosing CSI! Attached is the quote for the War Thank you!"
type textarea "x"
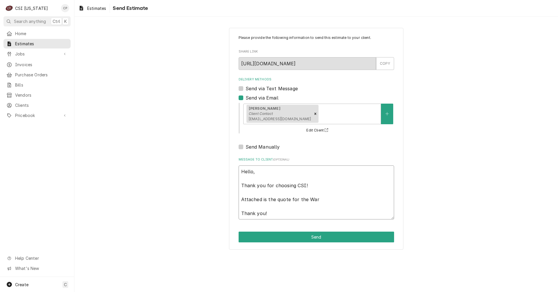
type textarea "Hello, Thank you for choosing CSI! Attached is the quote for the Warr Thank you!"
type textarea "x"
type textarea "Hello, Thank you for choosing CSI! Attached is the quote for the Warre Thank yo…"
type textarea "x"
type textarea "Hello, Thank you for choosing CSI! Attached is the quote for the Warren Thank y…"
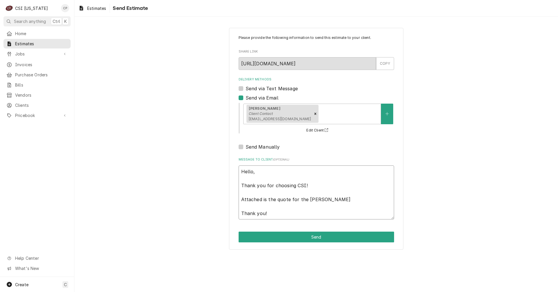
type textarea "x"
type textarea "Hello, Thank you for choosing CSI! Attached is the quote for the Warren Thank y…"
type textarea "x"
type textarea "Hello, Thank you for choosing CSI! Attached is the quote for the Warren R Thank…"
type textarea "x"
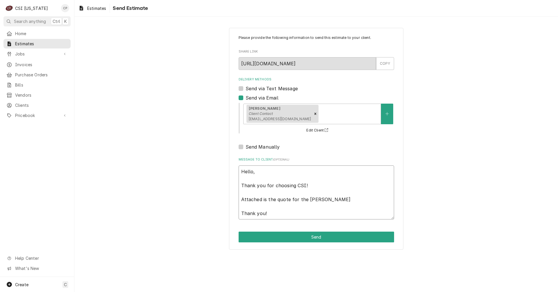
type textarea "Hello, Thank you for choosing CSI! Attached is the quote for the Warren Re Than…"
type textarea "x"
type textarea "Hello, Thank you for choosing CSI! Attached is the quote for the Warren Reg Tha…"
type textarea "x"
type textarea "Hello, Thank you for choosing CSI! Attached is the quote for the Warren Regi Th…"
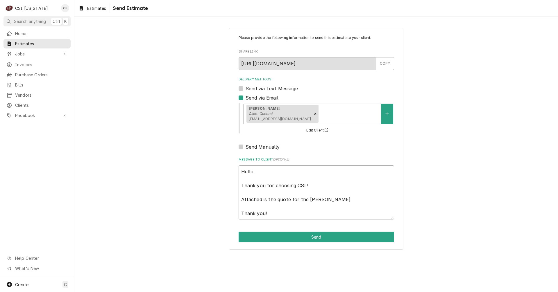
type textarea "x"
type textarea "Hello, Thank you for choosing CSI! Attached is the quote for the Warren Regio T…"
type textarea "x"
type textarea "Hello, Thank you for choosing CSI! Attached is the quote for the Warren Region …"
type textarea "x"
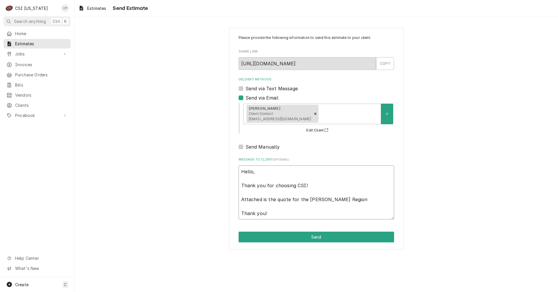
type textarea "Hello, Thank you for choosing CSI! Attached is the quote for the Warren Regiona…"
type textarea "x"
type textarea "Hello, Thank you for choosing CSI! Attached is the quote for the Warren Regiona…"
type textarea "x"
type textarea "Hello, Thank you for choosing CSI! Attached is the quote for the Warren Regiona…"
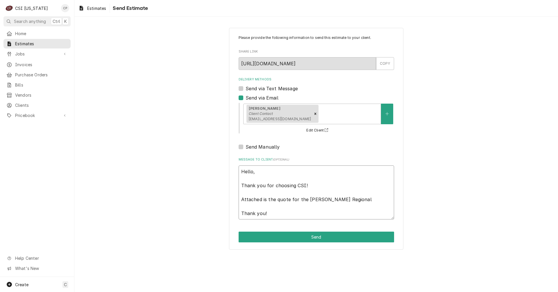
click at [350, 200] on textarea "Hello, Thank you for choosing CSI! Attached is the quote for the Warren Regiona…" at bounding box center [316, 193] width 155 height 54
type textarea "x"
type textarea "Hello, Thank you for choosing CSI! Attached is the quote for the Warren Regiona…"
type textarea "x"
type textarea "Hello, Thank you for choosing CSI! Attached is the quote for the Warren Regiona…"
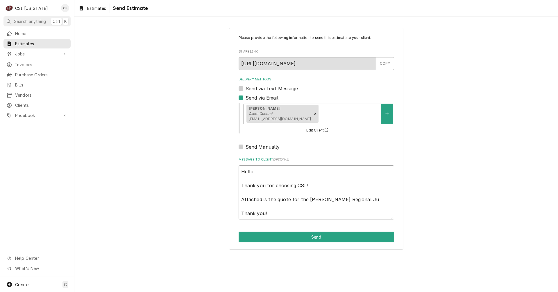
type textarea "x"
type textarea "Hello, Thank you for choosing CSI! Attached is the quote for the Warren Regiona…"
type textarea "x"
type textarea "Hello, Thank you for choosing CSI! Attached is the quote for the Warren Regiona…"
type textarea "x"
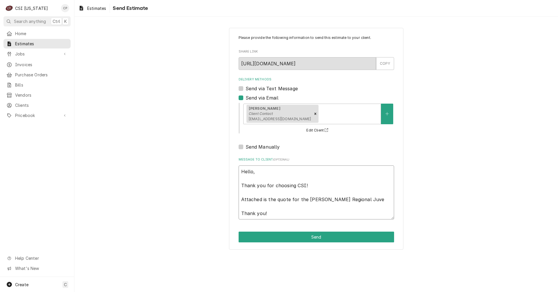
type textarea "Hello, Thank you for choosing CSI! Attached is the quote for the Warren Regiona…"
type textarea "x"
type textarea "Hello, Thank you for choosing CSI! Attached is the quote for the Warren Regiona…"
type textarea "x"
type textarea "Hello, Thank you for choosing CSI! Attached is the quote for the Warren Regiona…"
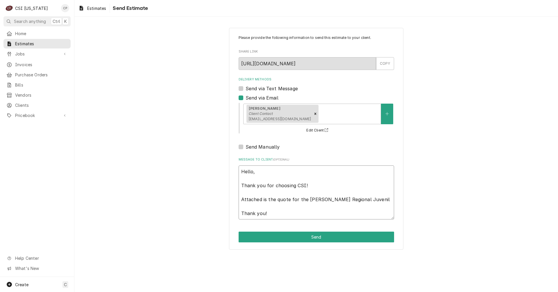
type textarea "x"
type textarea "Hello, Thank you for choosing CSI! Attached is the quote for the Warren Regiona…"
type textarea "x"
type textarea "Hello, Thank you for choosing CSI! Attached is the quote for the Warren Regiona…"
type textarea "x"
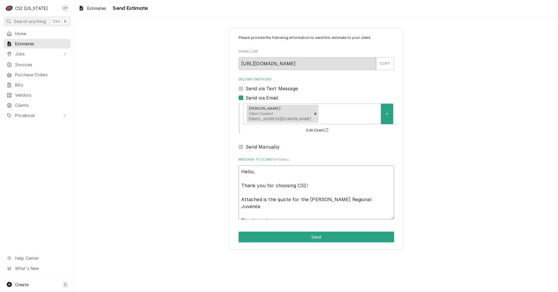
type textarea "Hello, Thank you for choosing CSI! Attached is the quote for the Warren Regiona…"
type textarea "x"
type textarea "Hello, Thank you for choosing CSI! Attached is the quote for the Warren Regiona…"
type textarea "x"
type textarea "Hello, Thank you for choosing CSI! Attached is the quote for the Warren Regiona…"
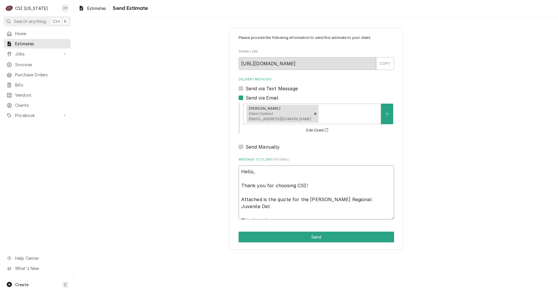
type textarea "x"
type textarea "Hello, Thank you for choosing CSI! Attached is the quote for the Warren Regiona…"
type textarea "x"
type textarea "Hello, Thank you for choosing CSI! Attached is the quote for the Warren Regiona…"
type textarea "x"
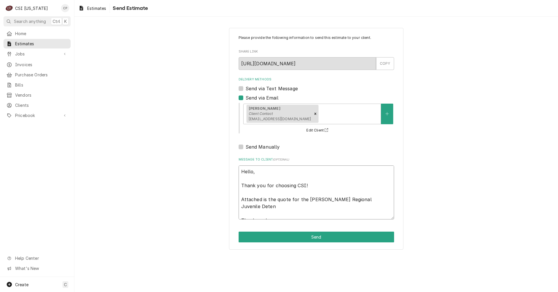
type textarea "Hello, Thank you for choosing CSI! Attached is the quote for the Warren Regiona…"
type textarea "x"
type textarea "Hello, Thank you for choosing CSI! Attached is the quote for the Warren Regiona…"
type textarea "x"
type textarea "Hello, Thank you for choosing CSI! Attached is the quote for the Warren Regiona…"
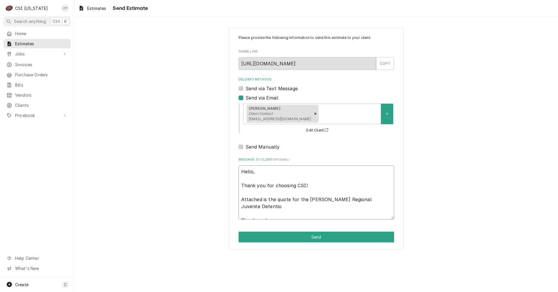
type textarea "x"
type textarea "Hello, Thank you for choosing CSI! Attached is the quote for the Warren Regiona…"
type textarea "x"
type textarea "Hello, Thank you for choosing CSI! Attached is the quote for the Warren Regiona…"
type textarea "x"
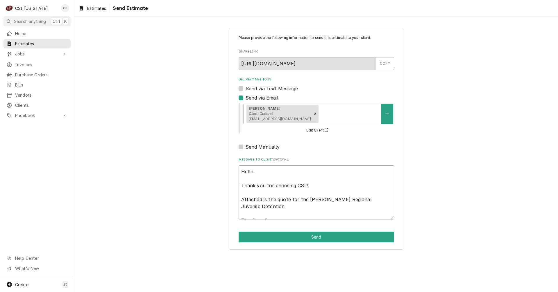
type textarea "Hello, Thank you for choosing CSI! Attached is the quote for the Warren Regiona…"
type textarea "x"
type textarea "Hello, Thank you for choosing CSI! Attached is the quote for the Warren Regiona…"
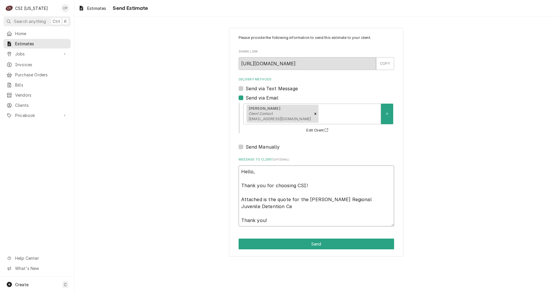
type textarea "x"
type textarea "Hello, Thank you for choosing CSI! Attached is the quote for the Warren Regiona…"
type textarea "x"
type textarea "Hello, Thank you for choosing CSI! Attached is the quote for the Warren Regiona…"
type textarea "x"
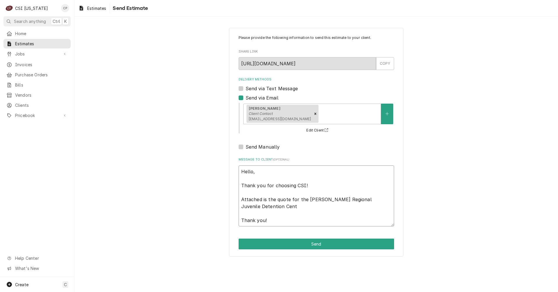
type textarea "Hello, Thank you for choosing CSI! Attached is the quote for the Warren Regiona…"
type textarea "x"
type textarea "Hello, Thank you for choosing CSI! Attached is the quote for the Warren Regiona…"
type textarea "x"
type textarea "Hello, Thank you for choosing CSI! Attached is the quote for the Warren Regiona…"
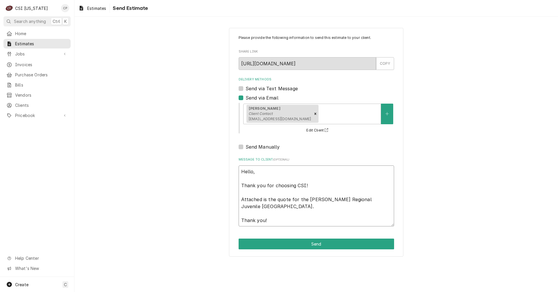
type textarea "x"
type textarea "Hello, Thank you for choosing CSI! Attached is the quote for the Warren Regiona…"
type textarea "x"
type textarea "Hello, Thank you for choosing CSI! Attached is the quote for the Warren Regiona…"
type textarea "x"
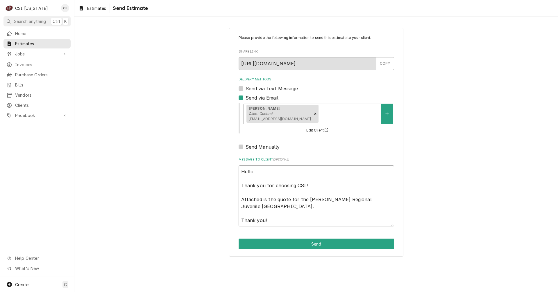
type textarea "Hello, Thank you for choosing CSI! Attached is the quote for the Warren Regiona…"
type textarea "x"
type textarea "Hello, Thank you for choosing CSI! Attached is the quote for the Warren Regiona…"
type textarea "x"
type textarea "Hello, Thank you for choosing CSI! Attached is the quote for the Warren Regiona…"
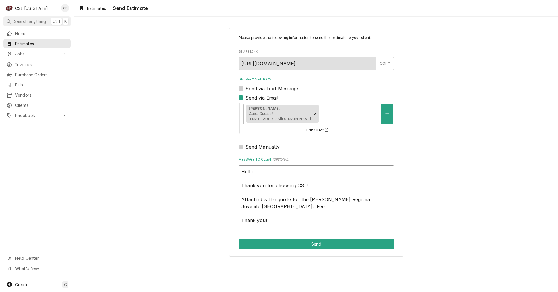
type textarea "x"
type textarea "Hello, Thank you for choosing CSI! Attached is the quote for the Warren Regiona…"
type textarea "x"
type textarea "Hello, Thank you for choosing CSI! Attached is the quote for the Warren Regiona…"
type textarea "x"
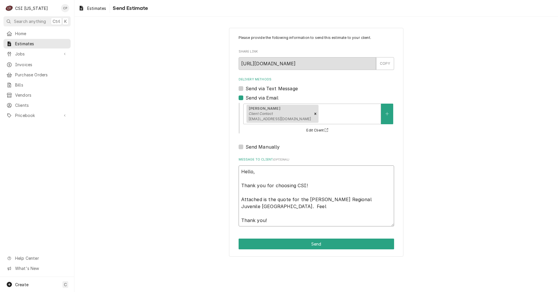
type textarea "Hello, Thank you for choosing CSI! Attached is the quote for the Warren Regiona…"
type textarea "x"
type textarea "Hello, Thank you for choosing CSI! Attached is the quote for the Warren Regiona…"
type textarea "x"
type textarea "Hello, Thank you for choosing CSI! Attached is the quote for the Warren Regiona…"
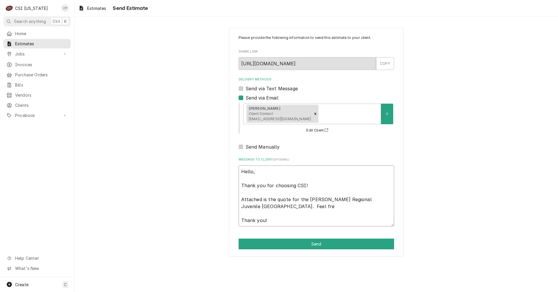
type textarea "x"
type textarea "Hello, Thank you for choosing CSI! Attached is the quote for the Warren Regiona…"
type textarea "x"
type textarea "Hello, Thank you for choosing CSI! Attached is the quote for the Warren Regiona…"
type textarea "x"
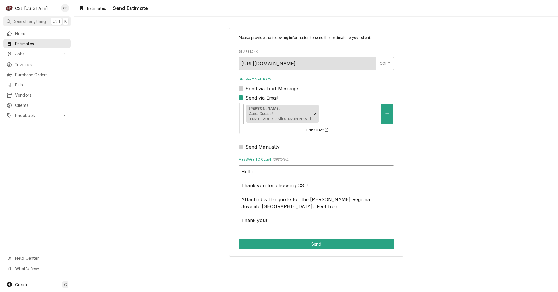
type textarea "Hello, Thank you for choosing CSI! Attached is the quote for the Warren Regiona…"
type textarea "x"
type textarea "Hello, Thank you for choosing CSI! Attached is the quote for the Warren Regiona…"
type textarea "x"
type textarea "Hello, Thank you for choosing CSI! Attached is the quote for the Warren Regiona…"
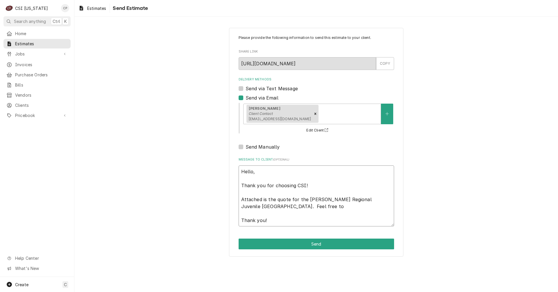
type textarea "x"
type textarea "Hello, Thank you for choosing CSI! Attached is the quote for the Warren Regiona…"
type textarea "x"
type textarea "Hello, Thank you for choosing CSI! Attached is the quote for the Warren Regiona…"
type textarea "x"
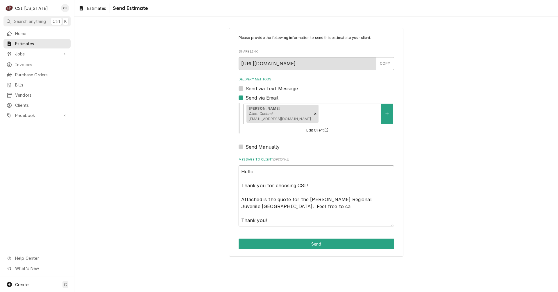
type textarea "Hello, Thank you for choosing CSI! Attached is the quote for the Warren Regiona…"
type textarea "x"
type textarea "Hello, Thank you for choosing CSI! Attached is the quote for the Warren Regiona…"
type textarea "x"
type textarea "Hello, Thank you for choosing CSI! Attached is the quote for the Warren Regiona…"
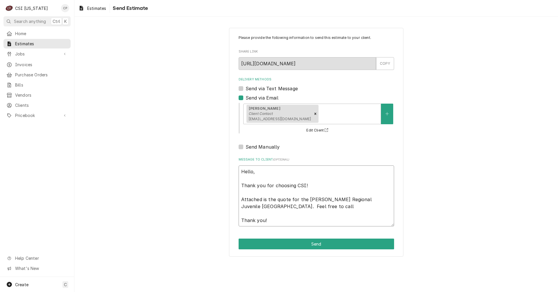
type textarea "x"
type textarea "Hello, Thank you for choosing CSI! Attached is the quote for the Warren Regiona…"
type textarea "x"
type textarea "Hello, Thank you for choosing CSI! Attached is the quote for the Warren Regiona…"
type textarea "x"
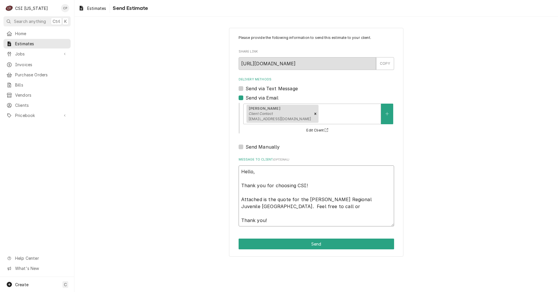
type textarea "Hello, Thank you for choosing CSI! Attached is the quote for the Warren Regiona…"
type textarea "x"
type textarea "Hello, Thank you for choosing CSI! Attached is the quote for the Warren Regiona…"
type textarea "x"
type textarea "Hello, Thank you for choosing CSI! Attached is the quote for the Warren Regiona…"
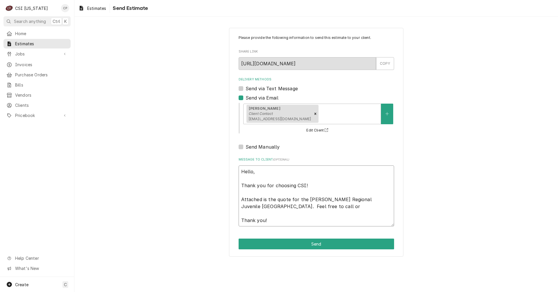
type textarea "x"
type textarea "Hello, Thank you for choosing CSI! Attached is the quote for the Warren Regiona…"
type textarea "x"
type textarea "Hello, Thank you for choosing CSI! Attached is the quote for the Warren Regiona…"
type textarea "x"
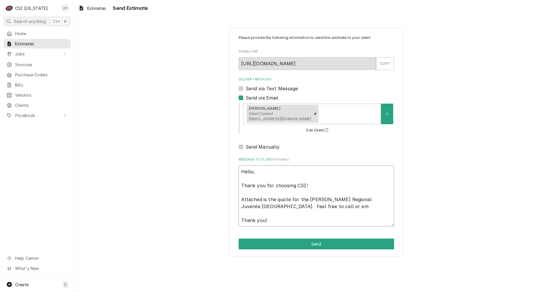
type textarea "Hello, Thank you for choosing CSI! Attached is the quote for the Warren Regiona…"
type textarea "x"
type textarea "Hello, Thank you for choosing CSI! Attached is the quote for the Warren Regiona…"
type textarea "x"
type textarea "Hello, Thank you for choosing CSI! Attached is the quote for the Warren Regiona…"
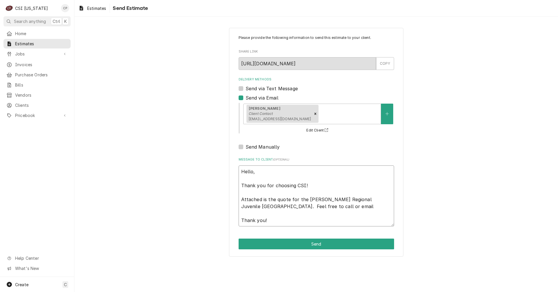
type textarea "x"
type textarea "Hello, Thank you for choosing CSI! Attached is the quote for the Warren Regiona…"
type textarea "x"
type textarea "Hello, Thank you for choosing CSI! Attached is the quote for the Warren Regiona…"
type textarea "x"
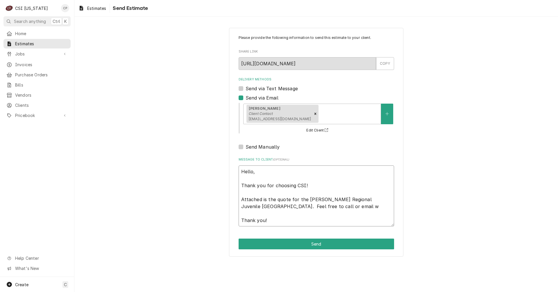
type textarea "Hello, Thank you for choosing CSI! Attached is the quote for the Warren Regiona…"
type textarea "x"
type textarea "Hello, Thank you for choosing CSI! Attached is the quote for the Warren Regiona…"
type textarea "x"
type textarea "Hello, Thank you for choosing CSI! Attached is the quote for the Warren Regiona…"
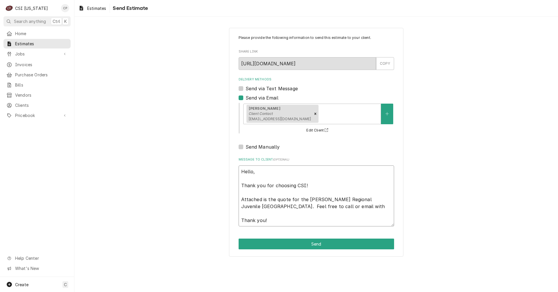
type textarea "x"
type textarea "Hello, Thank you for choosing CSI! Attached is the quote for the Warren Regiona…"
type textarea "x"
type textarea "Hello, Thank you for choosing CSI! Attached is the quote for the Warren Regiona…"
type textarea "x"
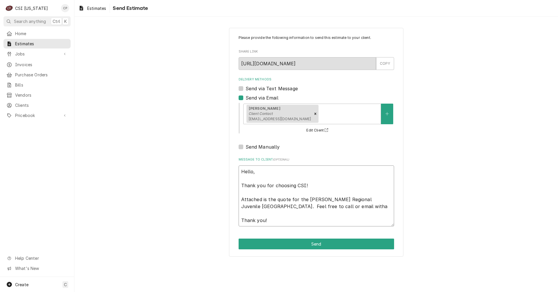
type textarea "Hello, Thank you for choosing CSI! Attached is the quote for the Warren Regiona…"
type textarea "x"
type textarea "Hello, Thank you for choosing CSI! Attached is the quote for the Warren Regiona…"
type textarea "x"
click at [321, 242] on button "Send" at bounding box center [316, 244] width 155 height 11
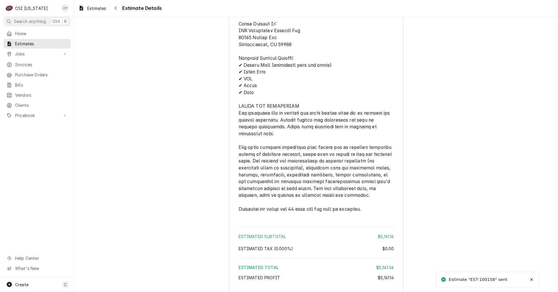
scroll to position [1020, 0]
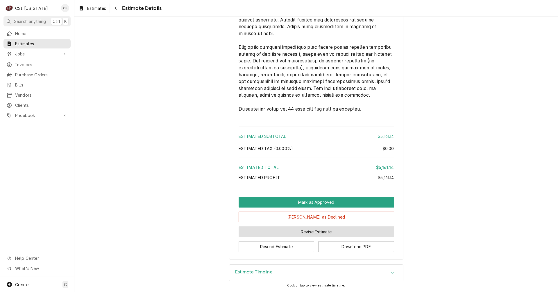
click at [314, 232] on button "Revise Estimate" at bounding box center [316, 232] width 155 height 11
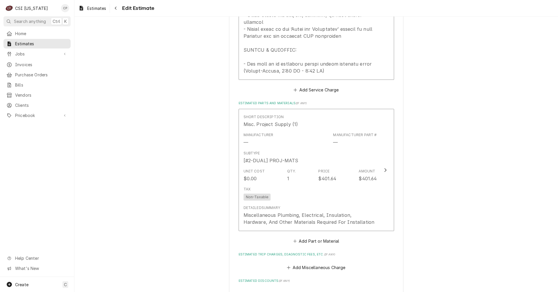
scroll to position [1017, 0]
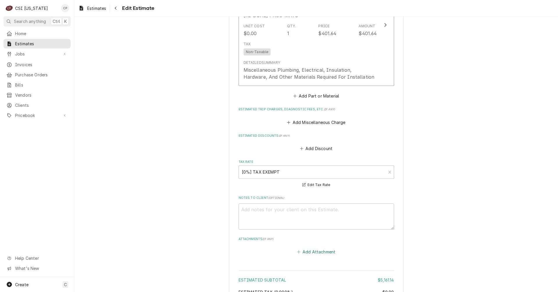
click at [319, 248] on button "Add Attachment" at bounding box center [316, 252] width 41 height 8
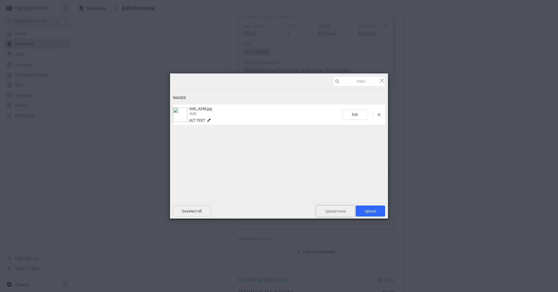
click at [330, 211] on span "Upload more" at bounding box center [335, 211] width 39 height 11
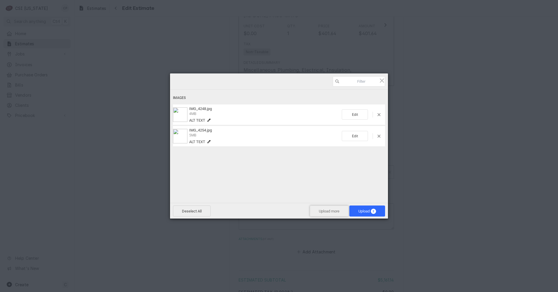
click at [329, 209] on span "Upload more" at bounding box center [329, 211] width 39 height 11
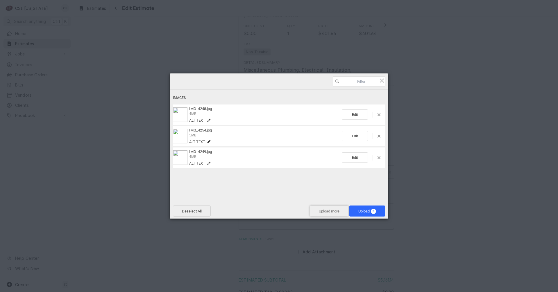
drag, startPoint x: 318, startPoint y: 211, endPoint x: 321, endPoint y: 211, distance: 3.5
click at [321, 211] on span "Upload more" at bounding box center [329, 211] width 39 height 11
click at [363, 214] on span "Upload 4" at bounding box center [367, 211] width 36 height 11
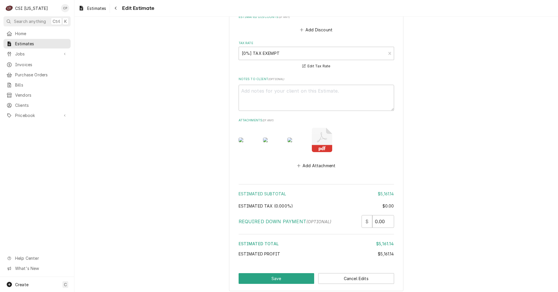
scroll to position [1156, 0]
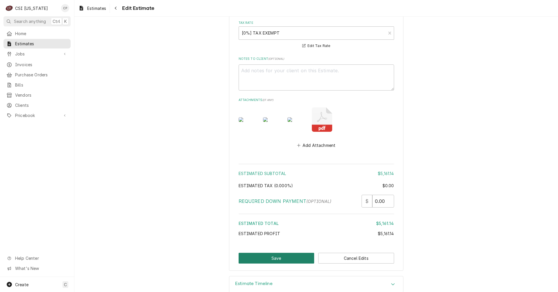
click at [270, 253] on button "Save" at bounding box center [277, 258] width 76 height 11
type textarea "x"
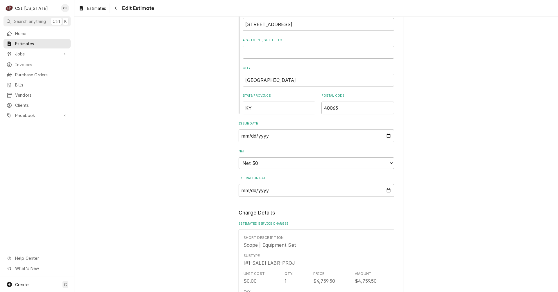
scroll to position [261, 0]
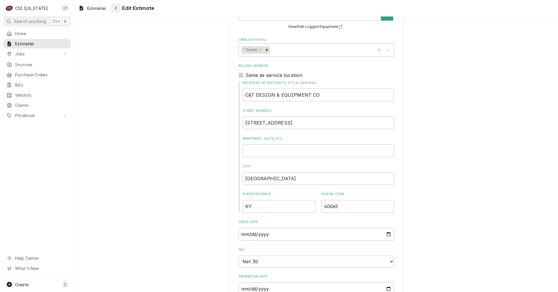
click at [117, 8] on icon "Navigate back" at bounding box center [115, 8] width 3 height 4
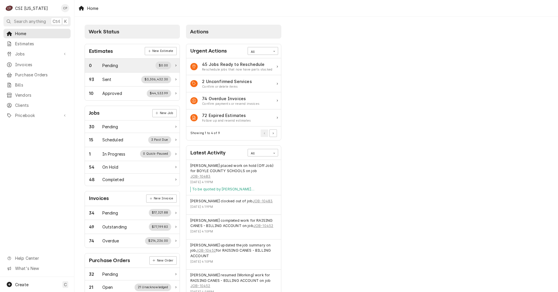
click at [117, 67] on div "Pending" at bounding box center [110, 65] width 16 height 6
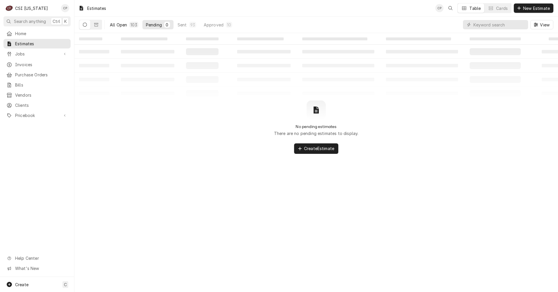
click at [130, 25] on div "103" at bounding box center [133, 25] width 9 height 6
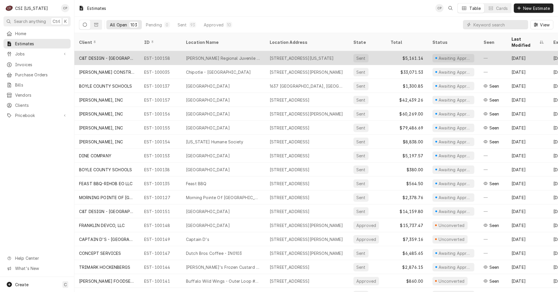
click at [233, 55] on div "Warren Regional Juvenile Detention Center" at bounding box center [223, 58] width 74 height 6
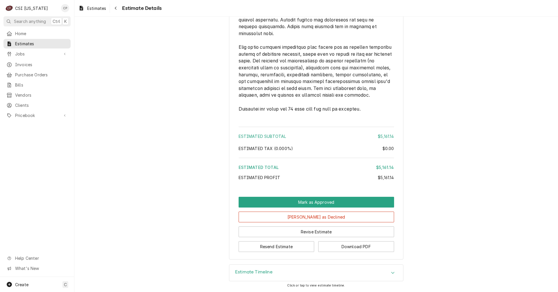
scroll to position [1020, 0]
click at [302, 233] on button "Revise Estimate" at bounding box center [316, 232] width 155 height 11
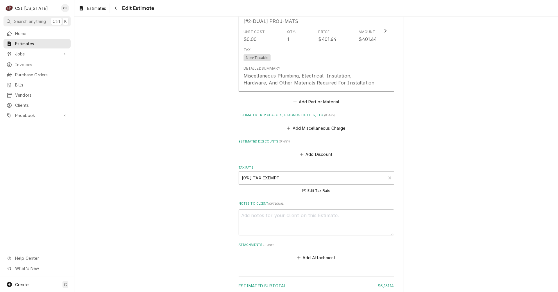
scroll to position [1017, 0]
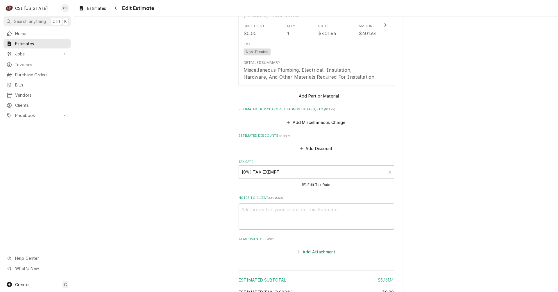
click at [322, 248] on button "Add Attachment" at bounding box center [316, 252] width 41 height 8
type textarea "x"
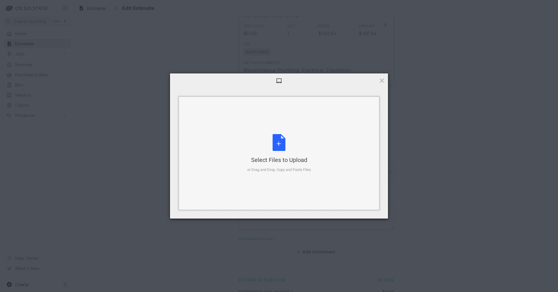
click at [280, 155] on div "Select Files to Upload or Drag and Drop, Copy and Paste Files" at bounding box center [279, 153] width 64 height 39
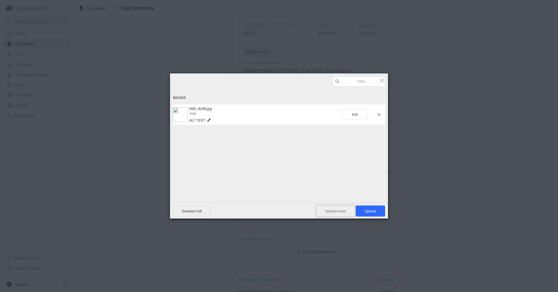
click at [339, 209] on span "Upload more" at bounding box center [335, 211] width 39 height 11
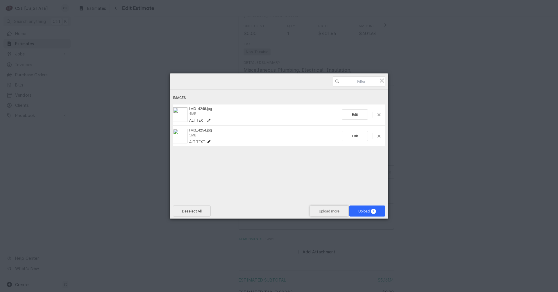
click at [330, 214] on span "Upload more" at bounding box center [329, 211] width 39 height 11
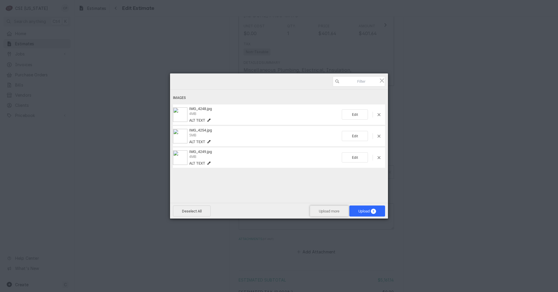
click at [334, 212] on span "Upload more" at bounding box center [329, 211] width 39 height 11
click at [364, 209] on span "Upload 4" at bounding box center [367, 211] width 18 height 4
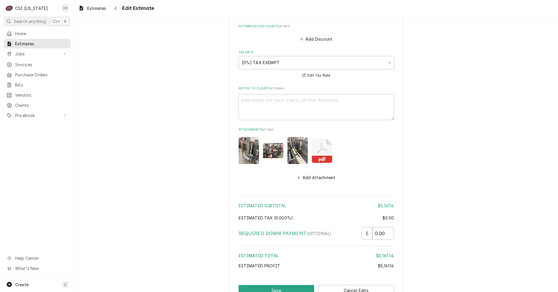
scroll to position [1156, 0]
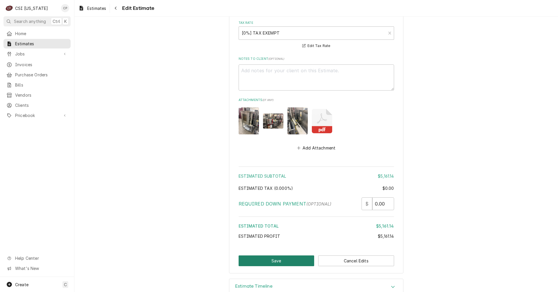
click at [280, 256] on button "Save" at bounding box center [277, 261] width 76 height 11
type textarea "x"
